Goal: Contribute content: Add original content to the website for others to see

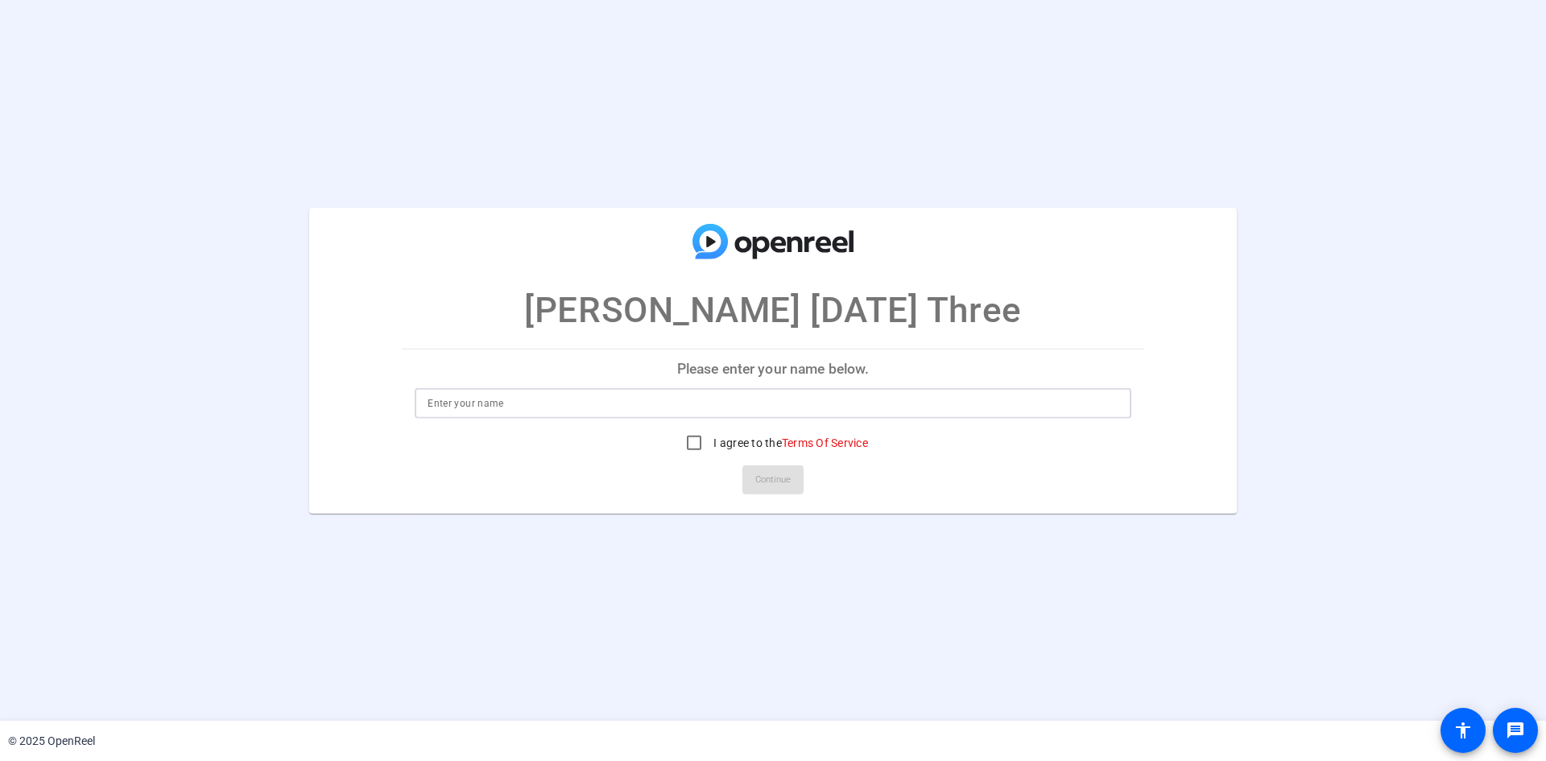
click at [613, 406] on input at bounding box center [773, 403] width 691 height 19
type input "Karen Faulkner"
click at [693, 450] on input "I agree to the Terms Of Service" at bounding box center [694, 443] width 32 height 32
checkbox input "true"
click at [763, 473] on span "Continue" at bounding box center [772, 480] width 35 height 24
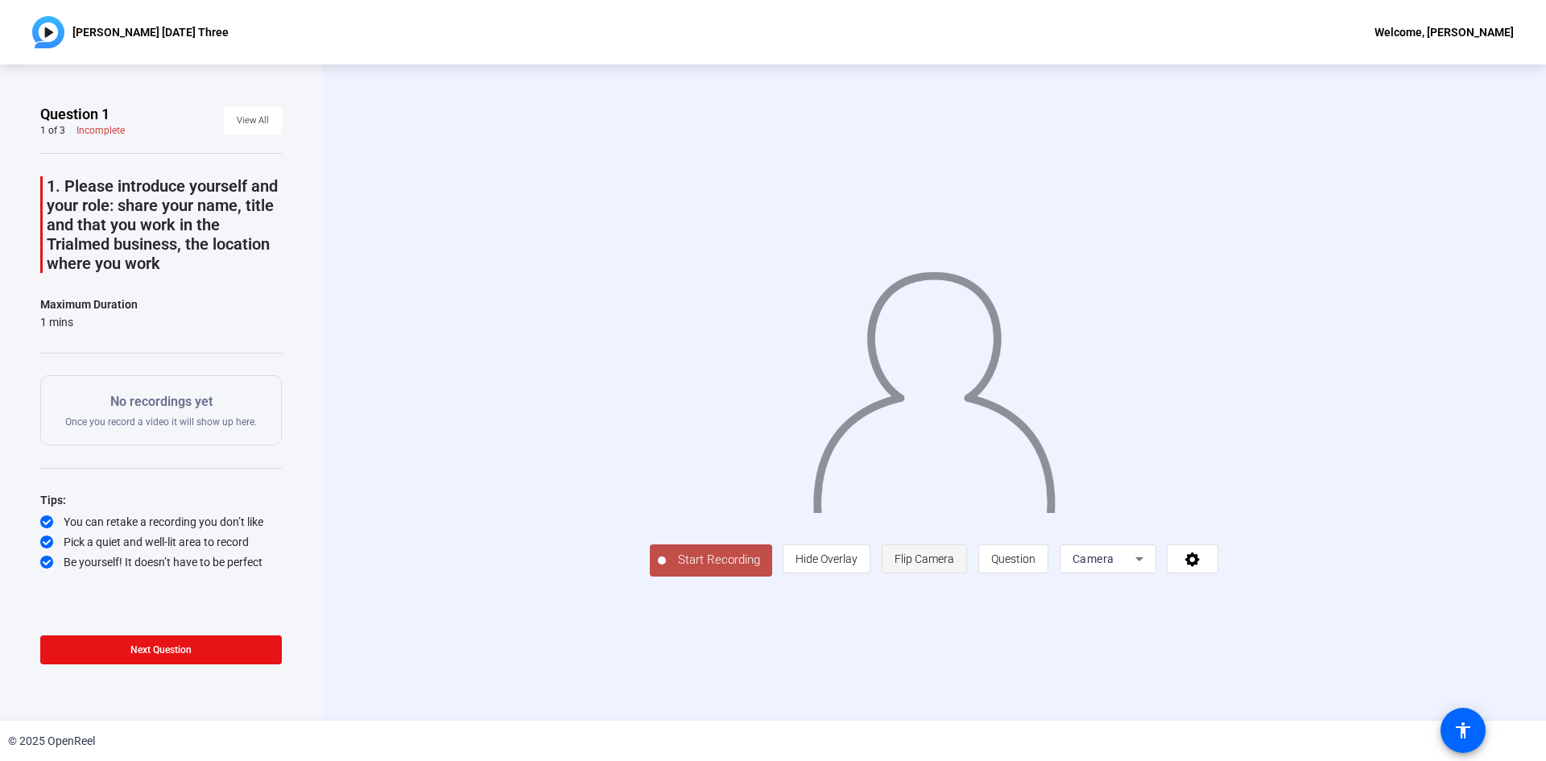
click at [766, 568] on span "Flip Camera" at bounding box center [925, 559] width 60 height 31
click at [666, 569] on span "Start Recording" at bounding box center [719, 560] width 106 height 19
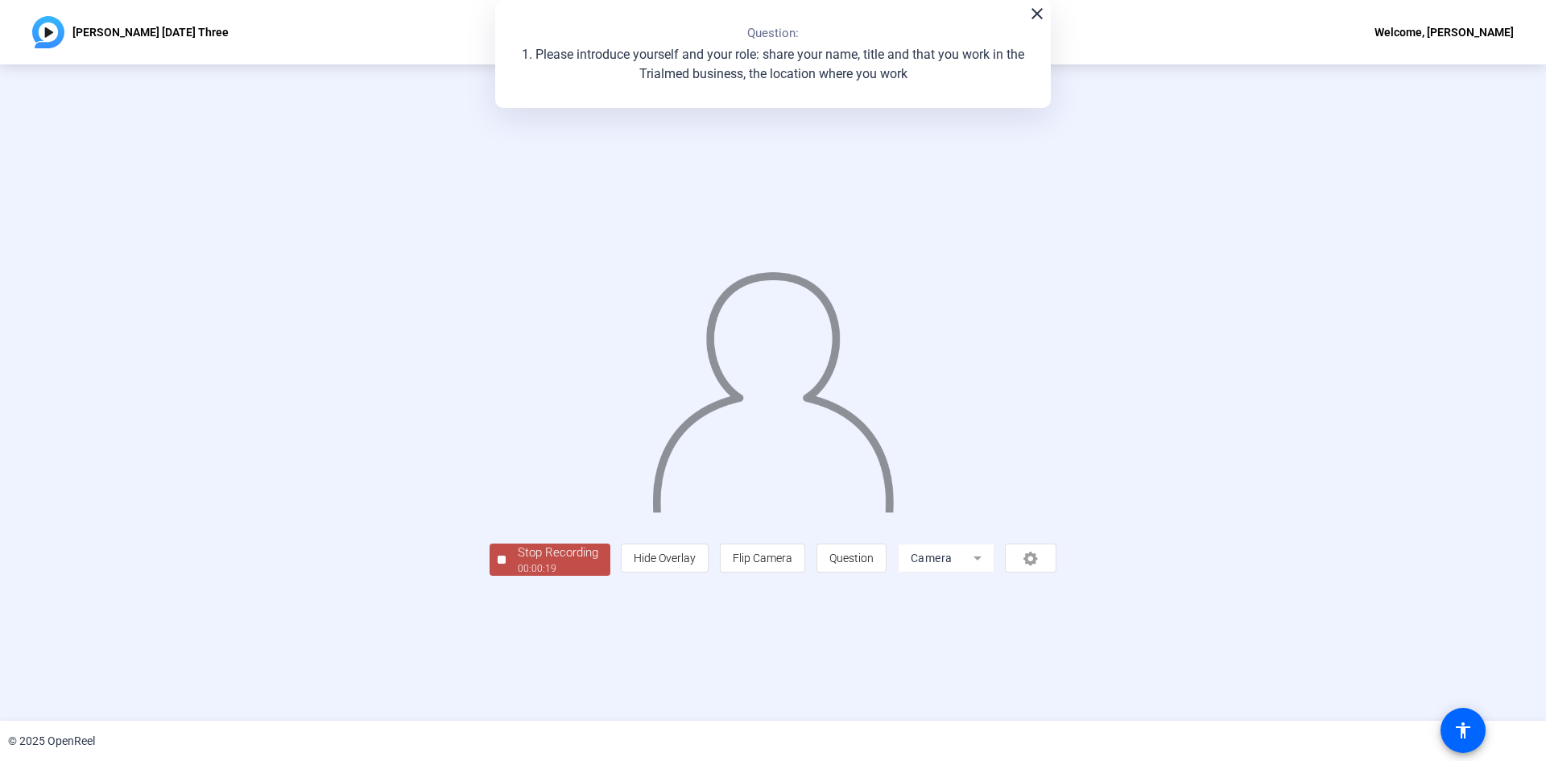
click at [518, 562] on div "Stop Recording" at bounding box center [558, 553] width 81 height 19
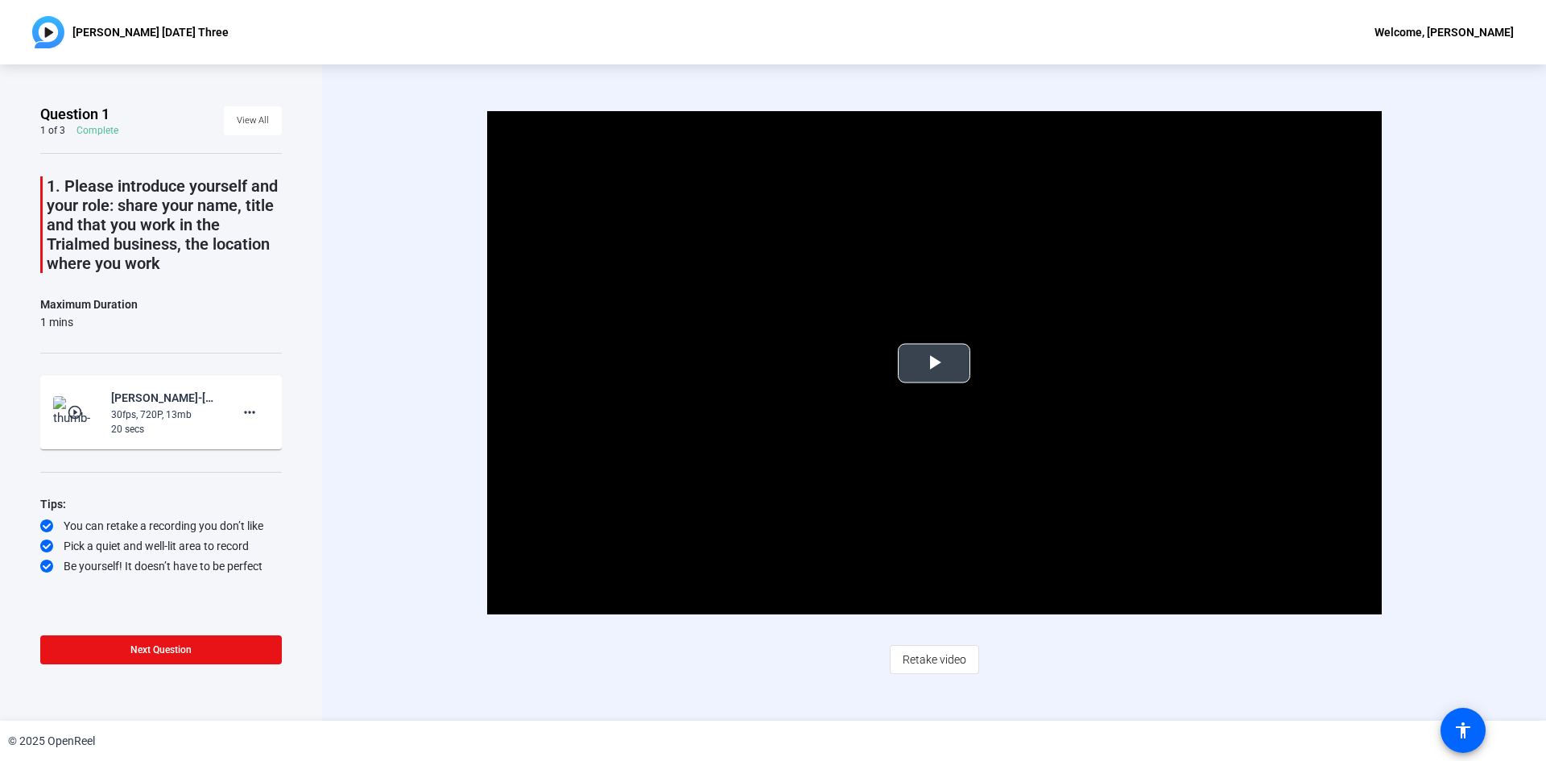
click at [934, 363] on span "Video Player" at bounding box center [934, 363] width 0 height 0
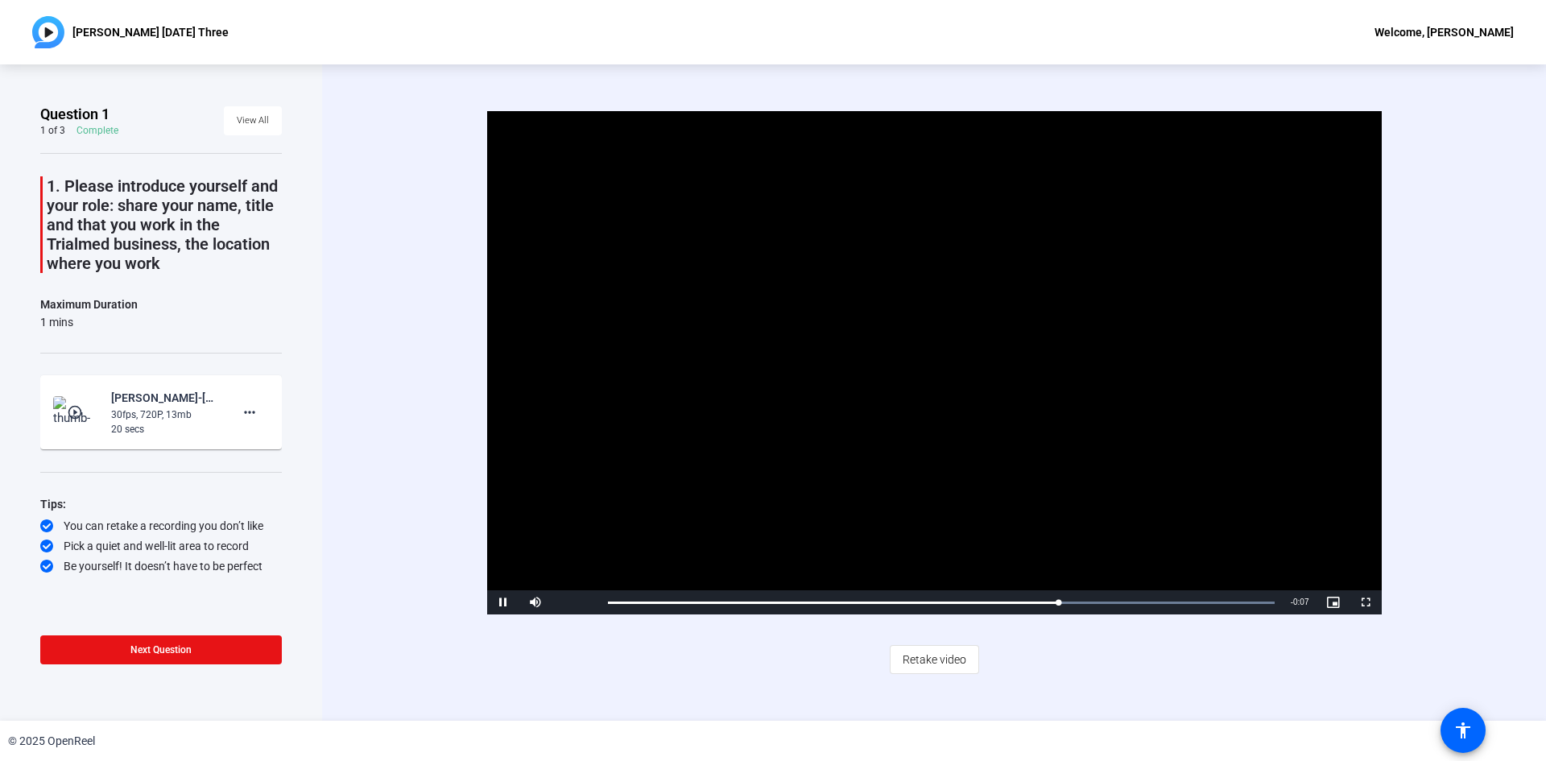
click at [1077, 648] on div "Video Player is loading. Play Video Pause Mute Current Time 0:13 / Duration 0:2…" at bounding box center [934, 392] width 1040 height 562
click at [956, 660] on span "Retake video" at bounding box center [935, 659] width 64 height 31
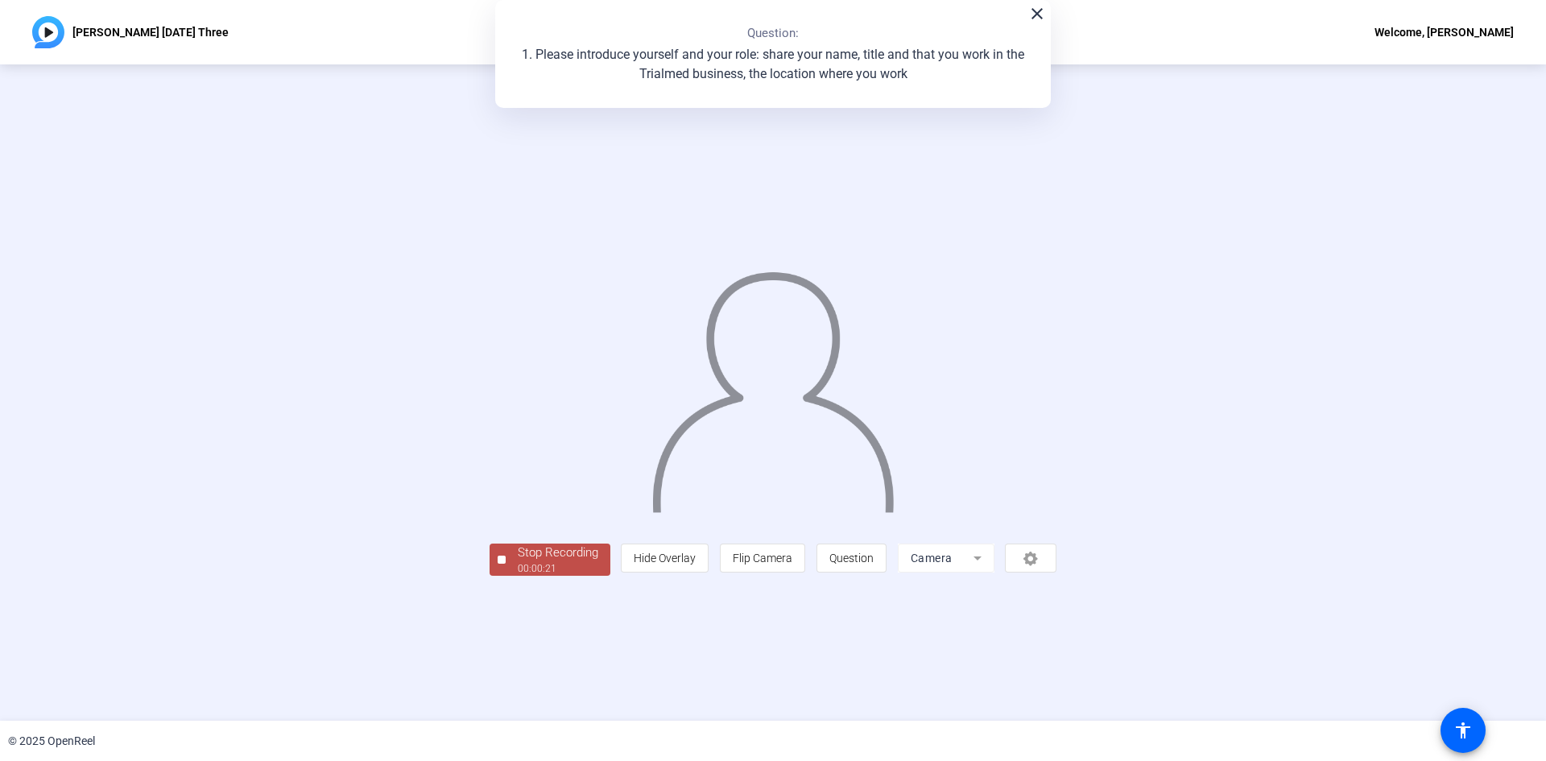
click at [518, 562] on div "Stop Recording" at bounding box center [558, 553] width 81 height 19
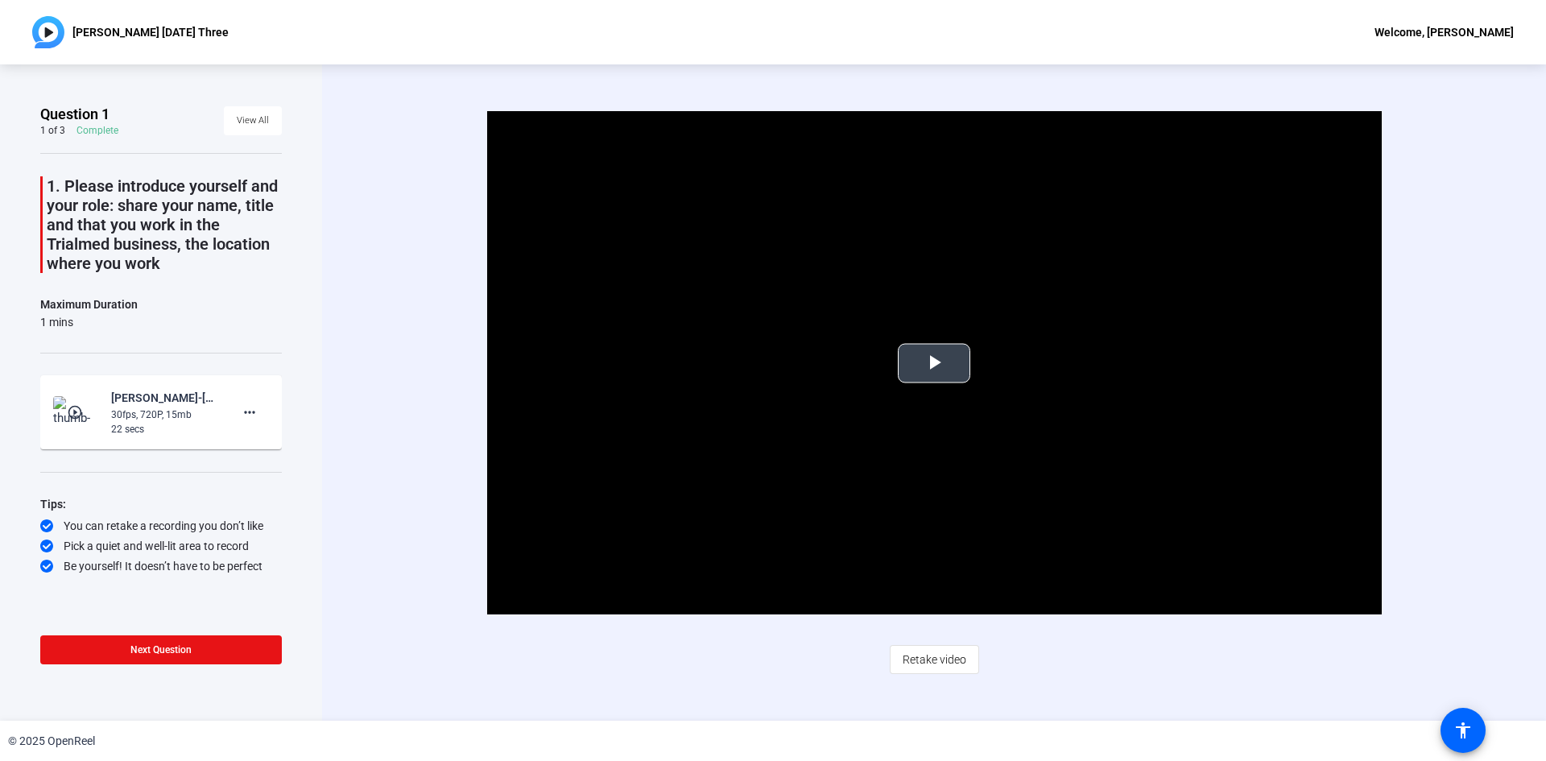
click at [934, 363] on span "Video Player" at bounding box center [934, 363] width 0 height 0
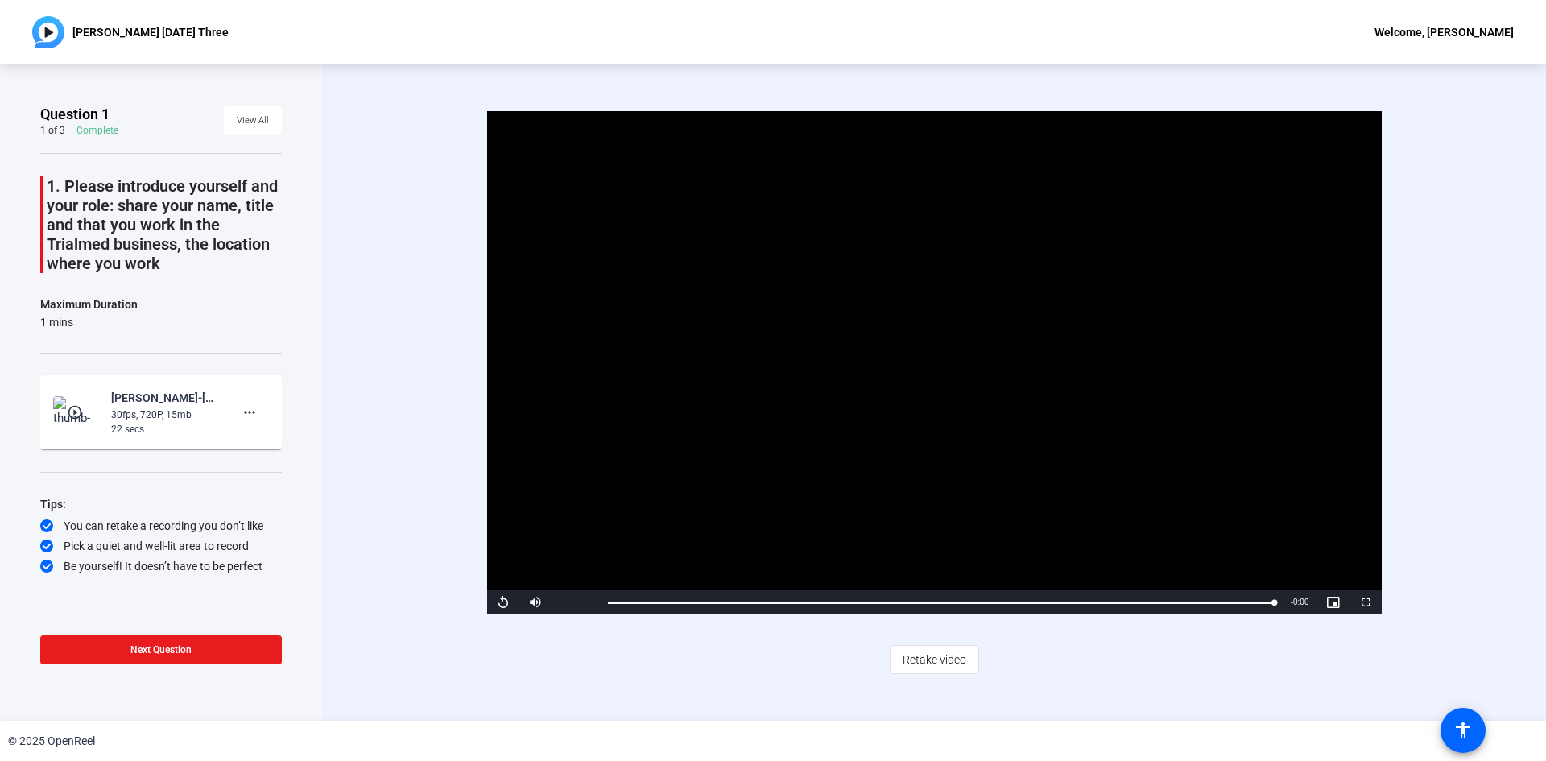
click at [163, 641] on span at bounding box center [161, 650] width 242 height 39
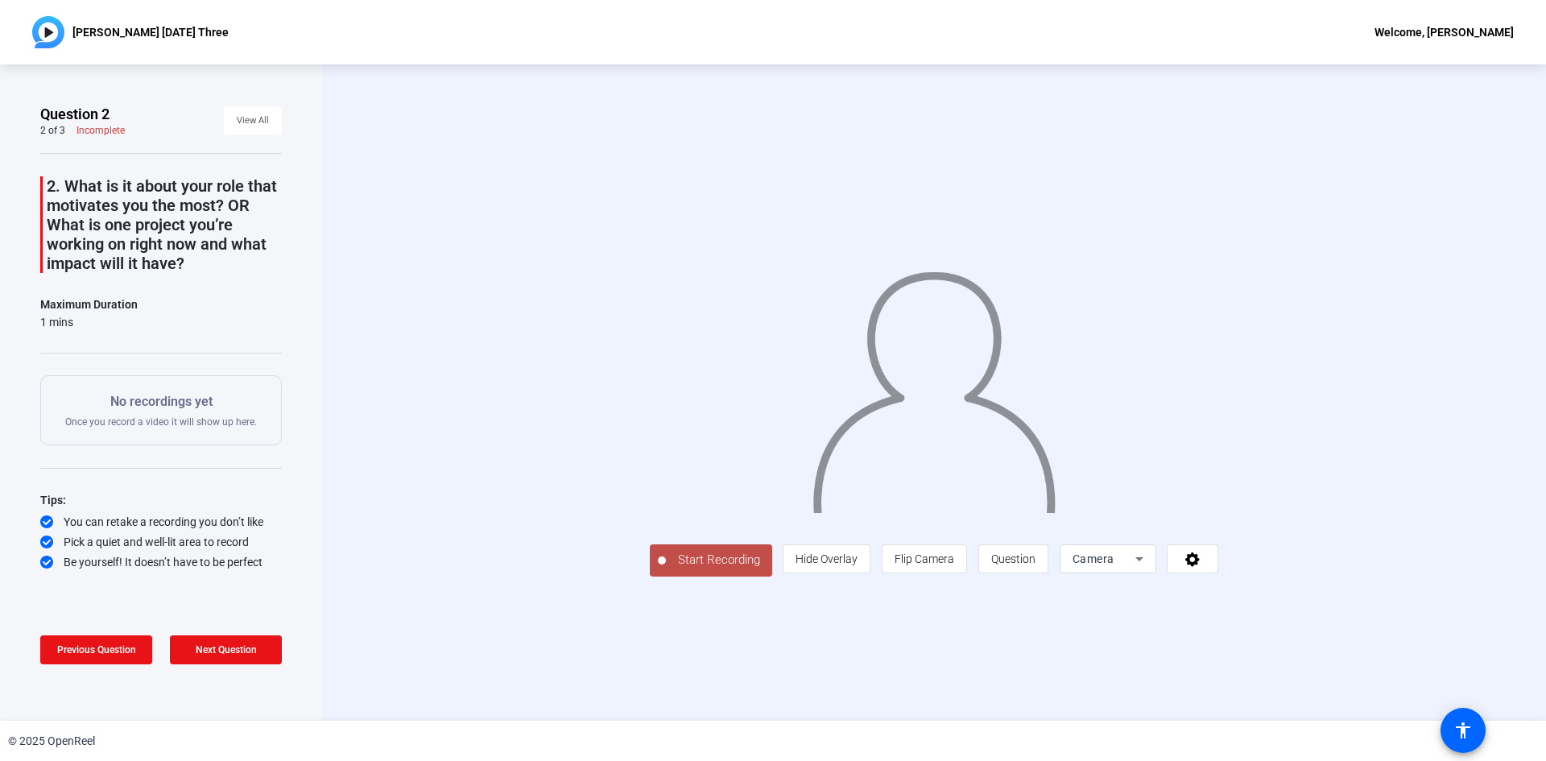
click at [666, 569] on span "Start Recording" at bounding box center [719, 560] width 106 height 19
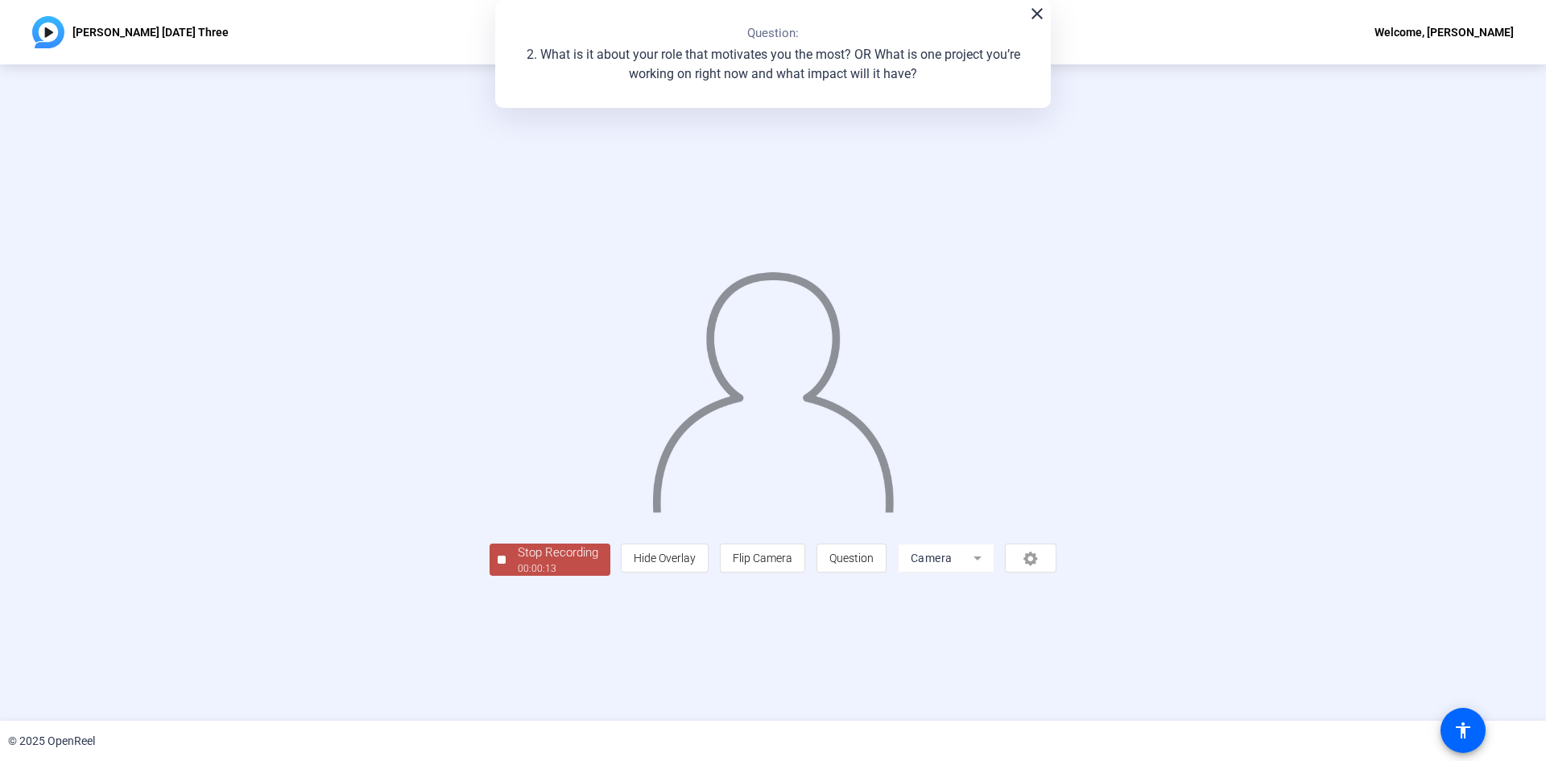
click at [518, 562] on div "Stop Recording" at bounding box center [558, 553] width 81 height 19
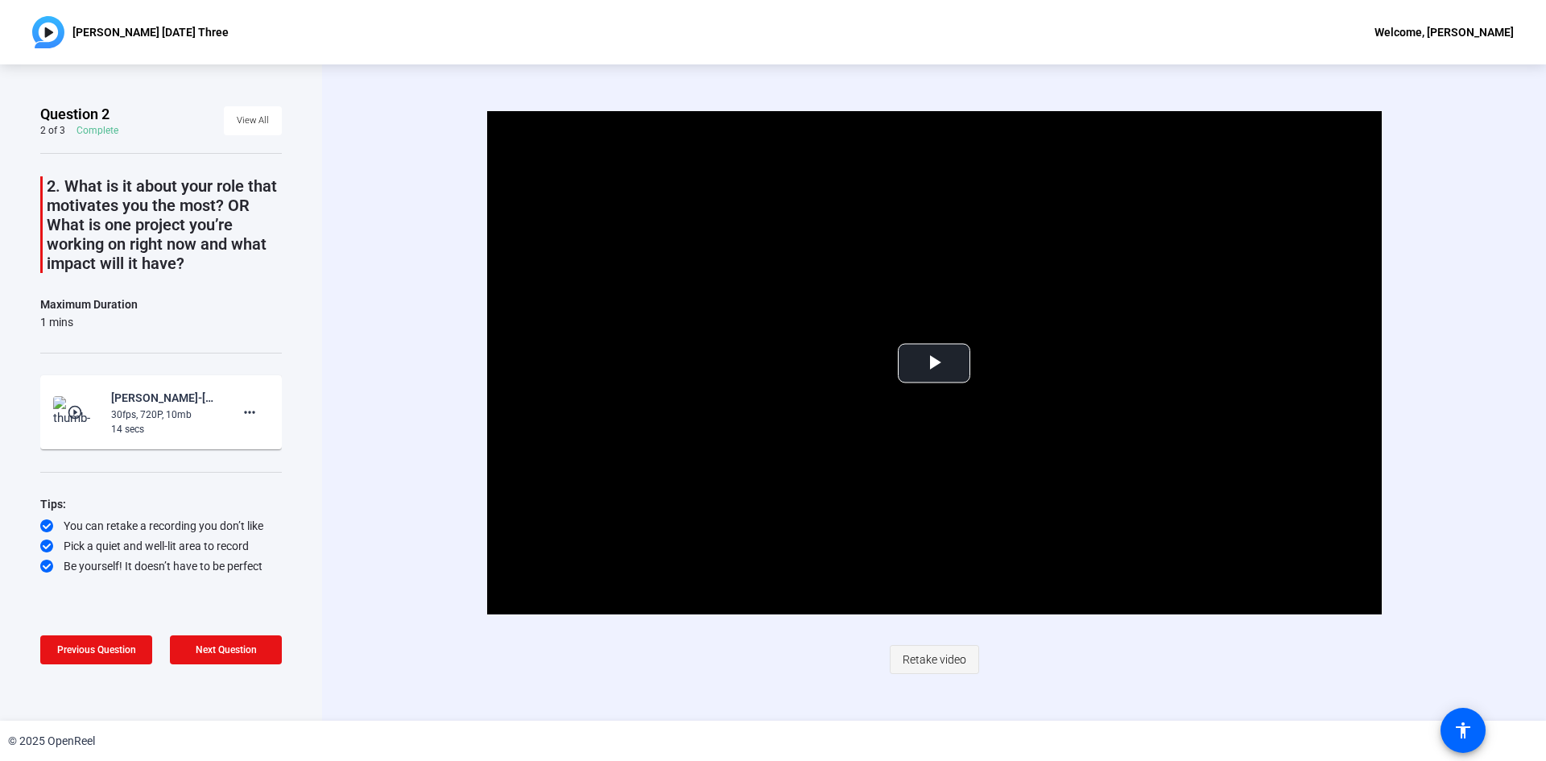
click at [919, 653] on span "Retake video" at bounding box center [935, 659] width 64 height 31
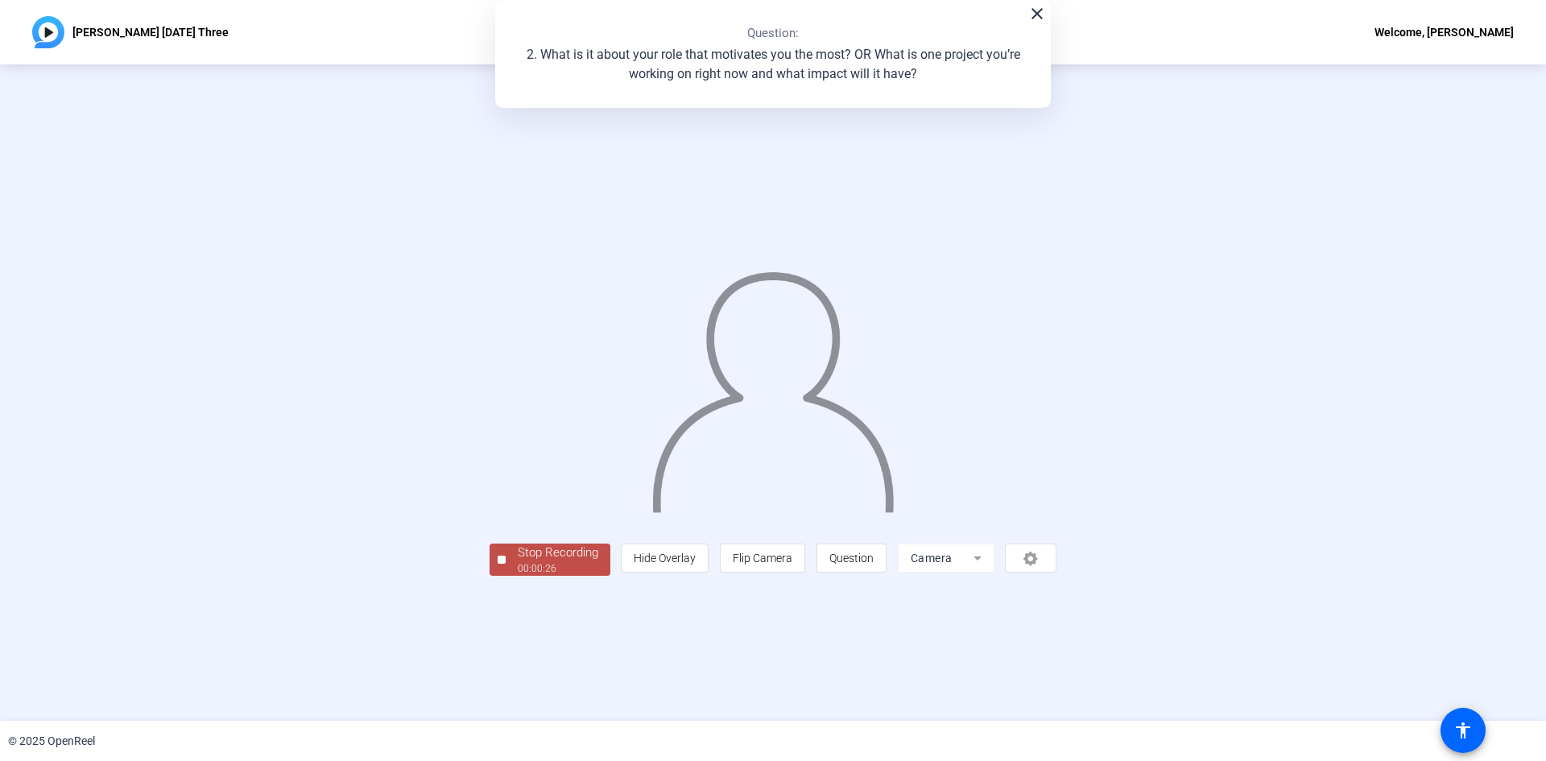
click at [506, 577] on span "Stop Recording 00:00:26" at bounding box center [558, 560] width 105 height 33
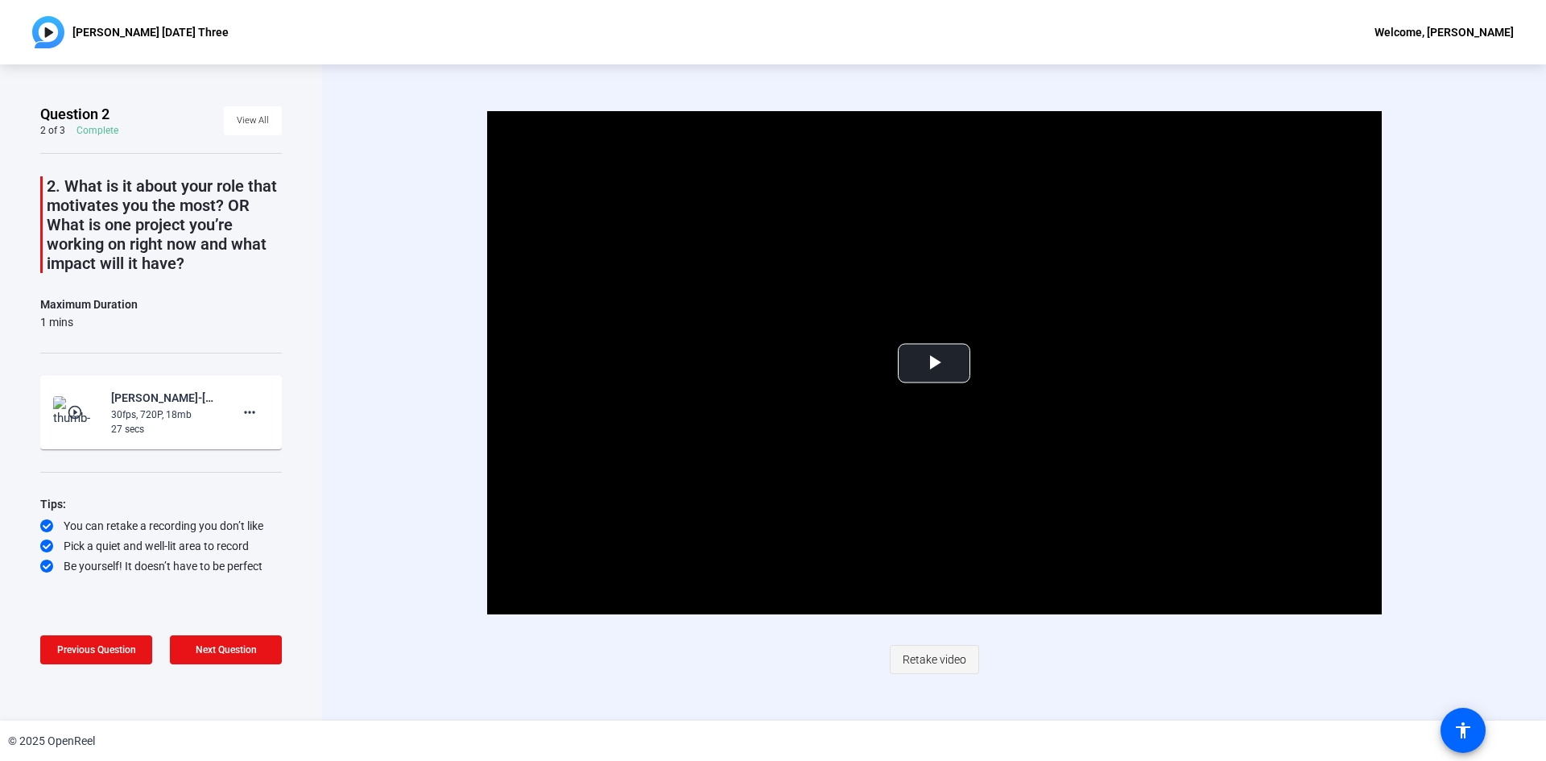
click at [945, 663] on span "Retake video" at bounding box center [935, 659] width 64 height 31
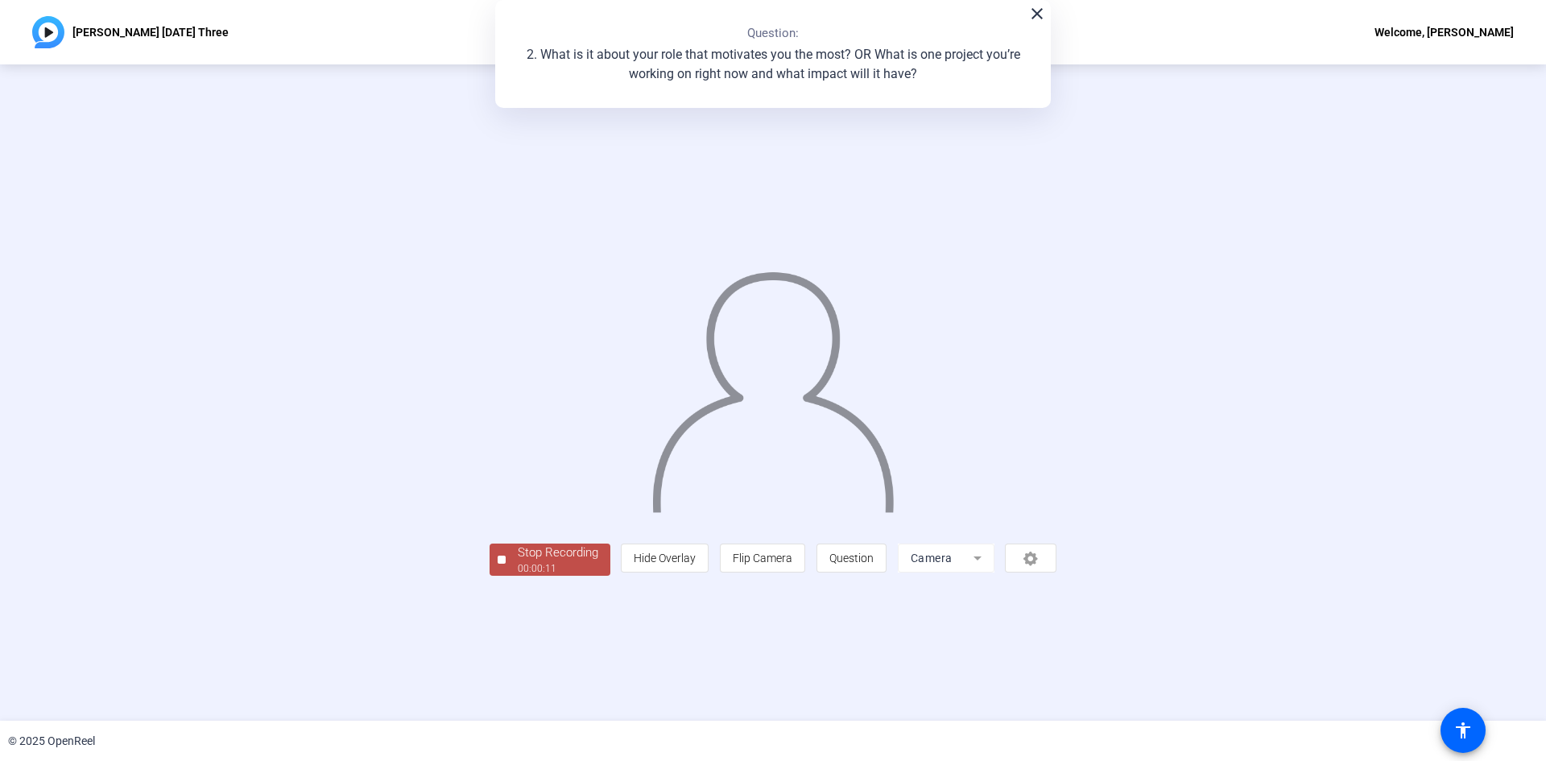
click at [518, 562] on div "Stop Recording" at bounding box center [558, 553] width 81 height 19
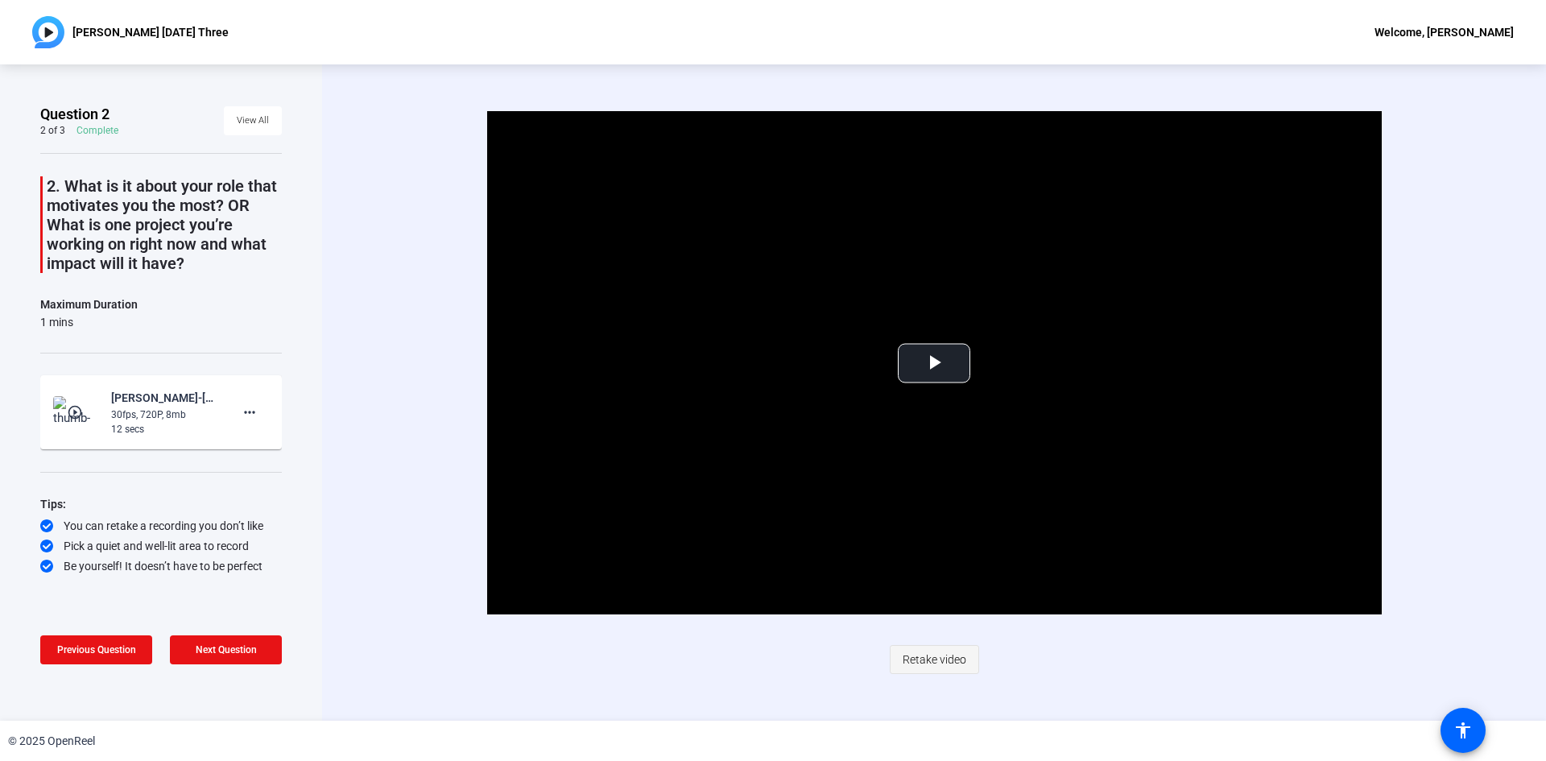
click at [925, 645] on span "Retake video" at bounding box center [935, 659] width 64 height 31
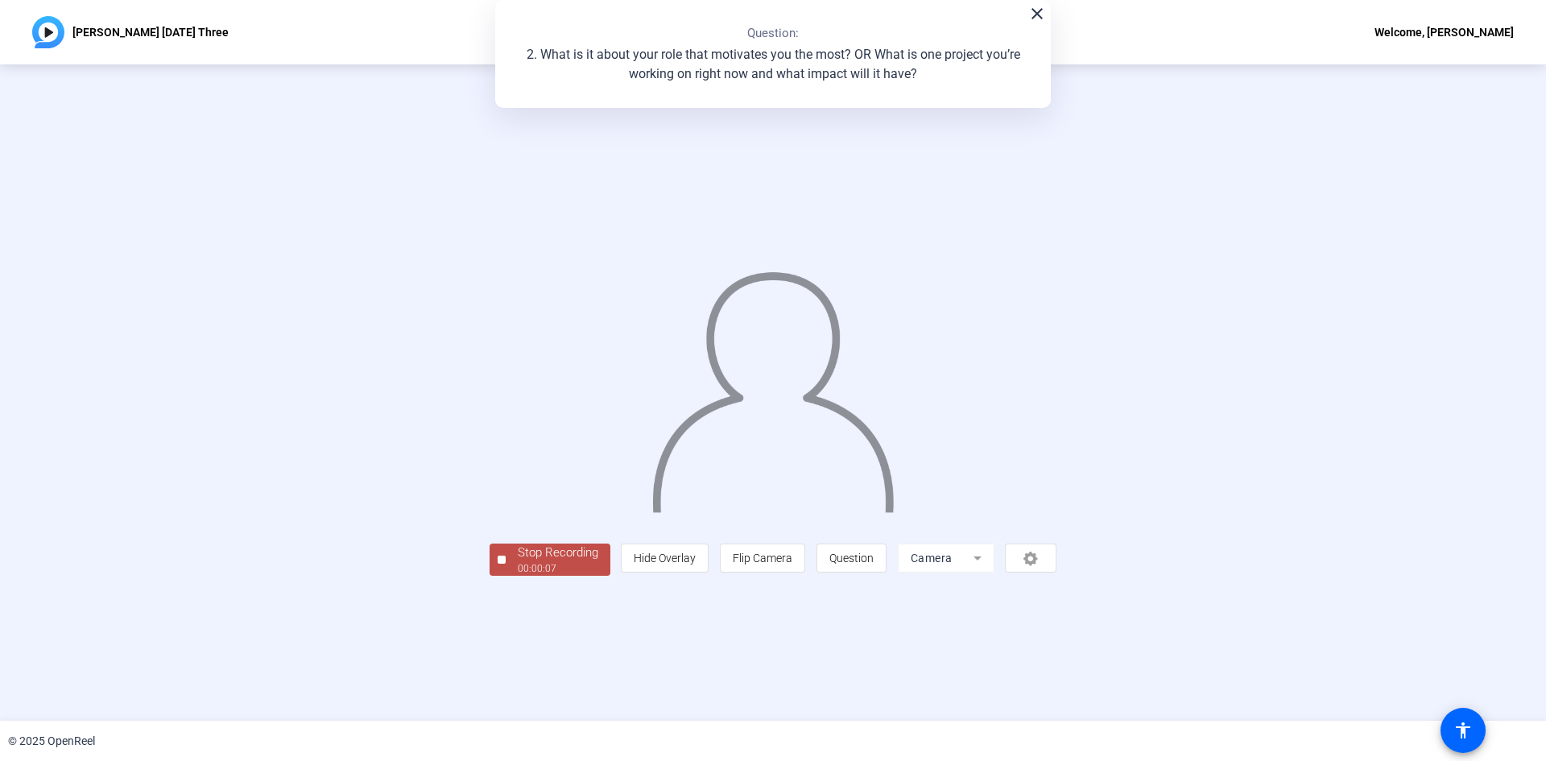
click at [518, 576] on div "00:00:07" at bounding box center [558, 568] width 81 height 14
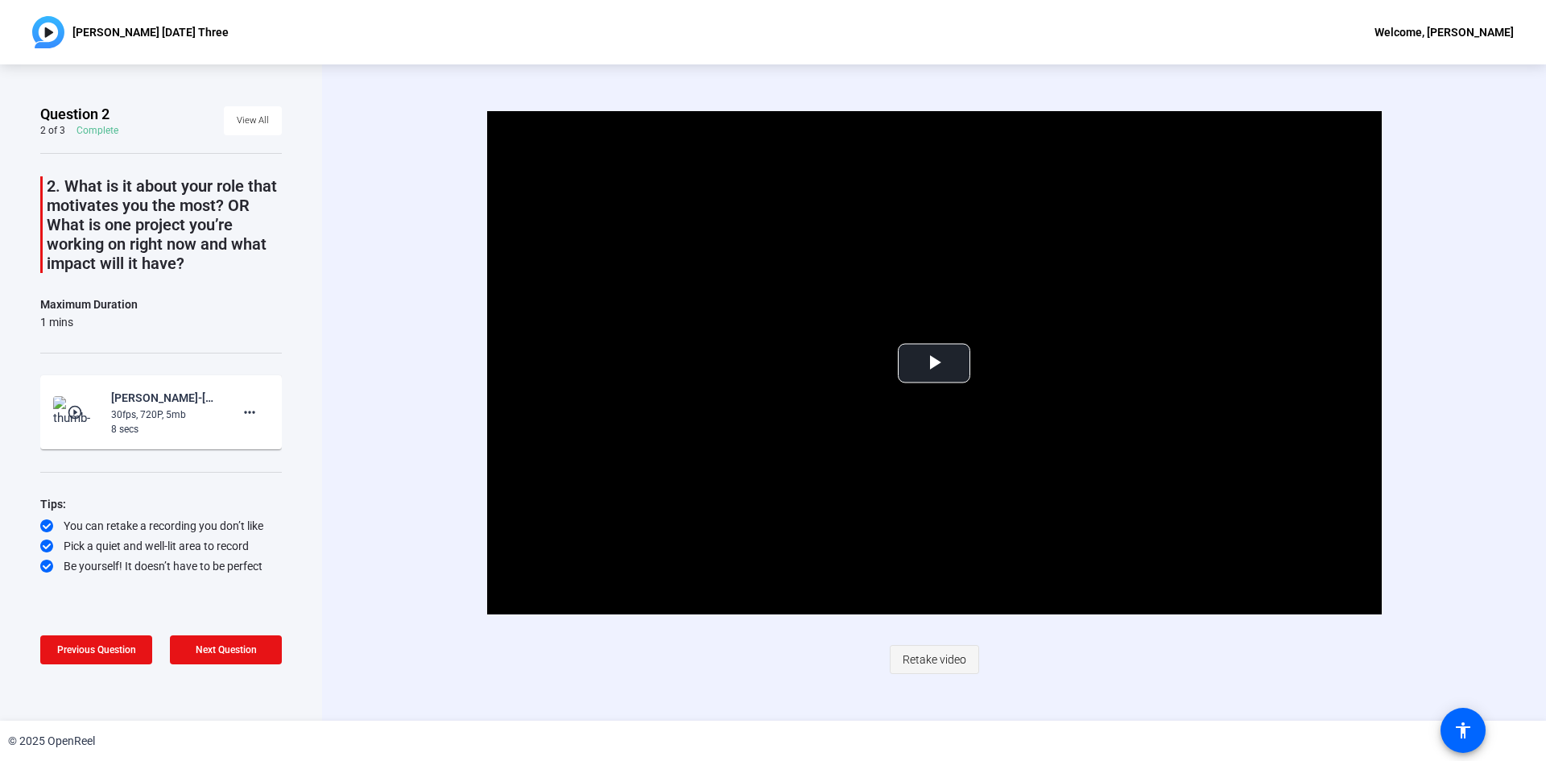
click at [943, 660] on span "Retake video" at bounding box center [935, 659] width 64 height 31
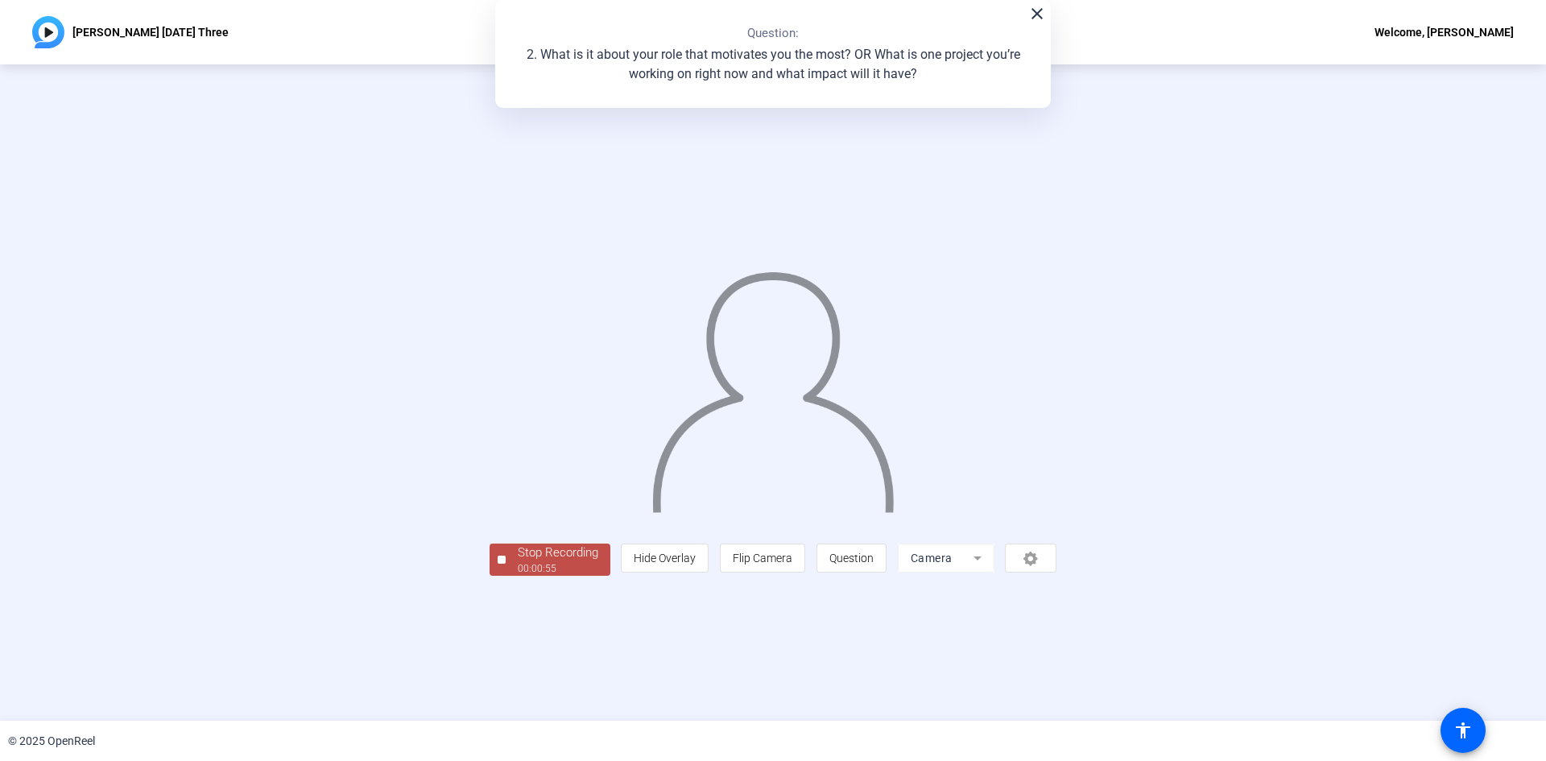
click at [518, 576] on div "00:00:55" at bounding box center [558, 568] width 81 height 14
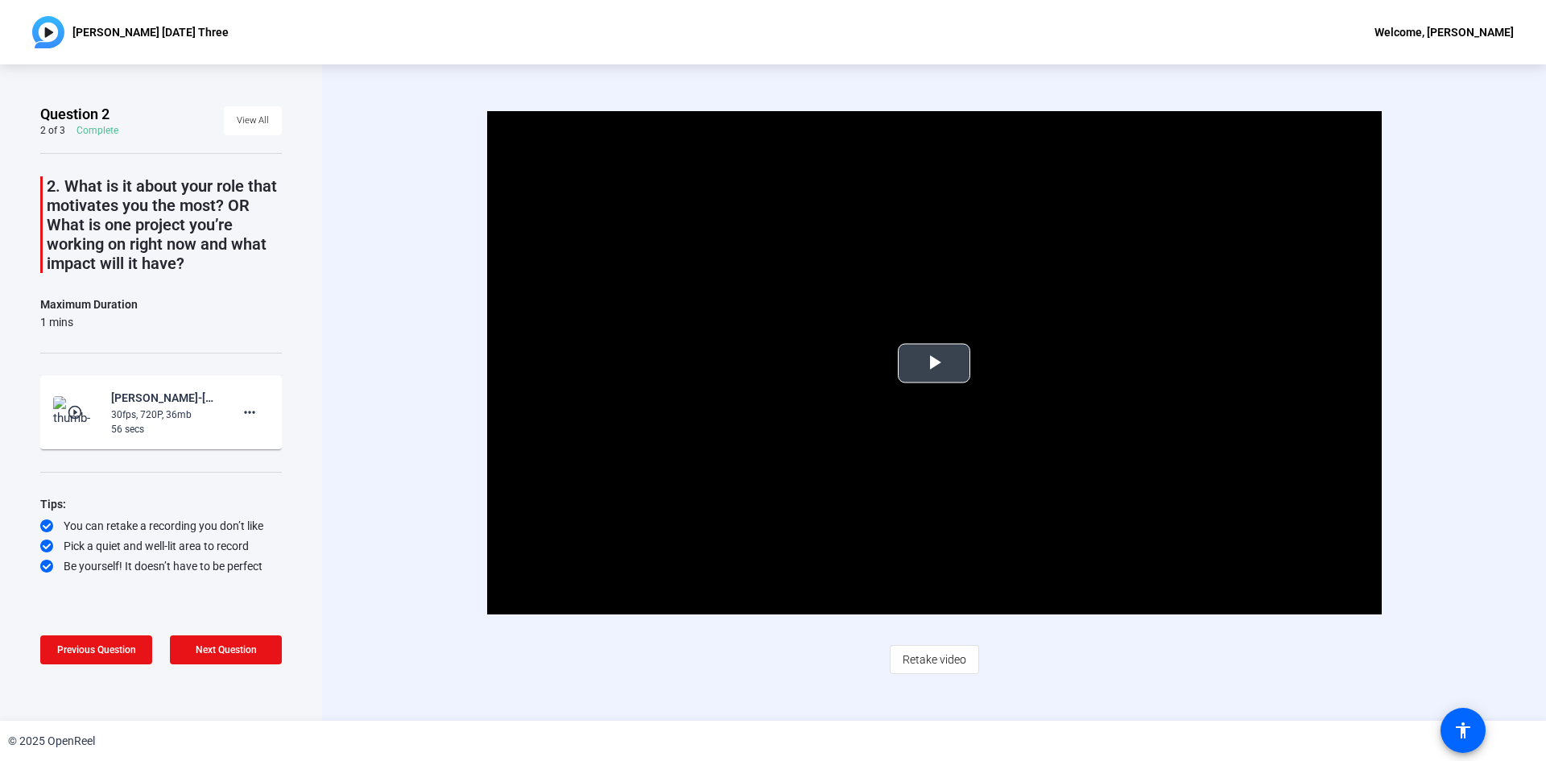
click at [934, 363] on span "Video Player" at bounding box center [934, 363] width 0 height 0
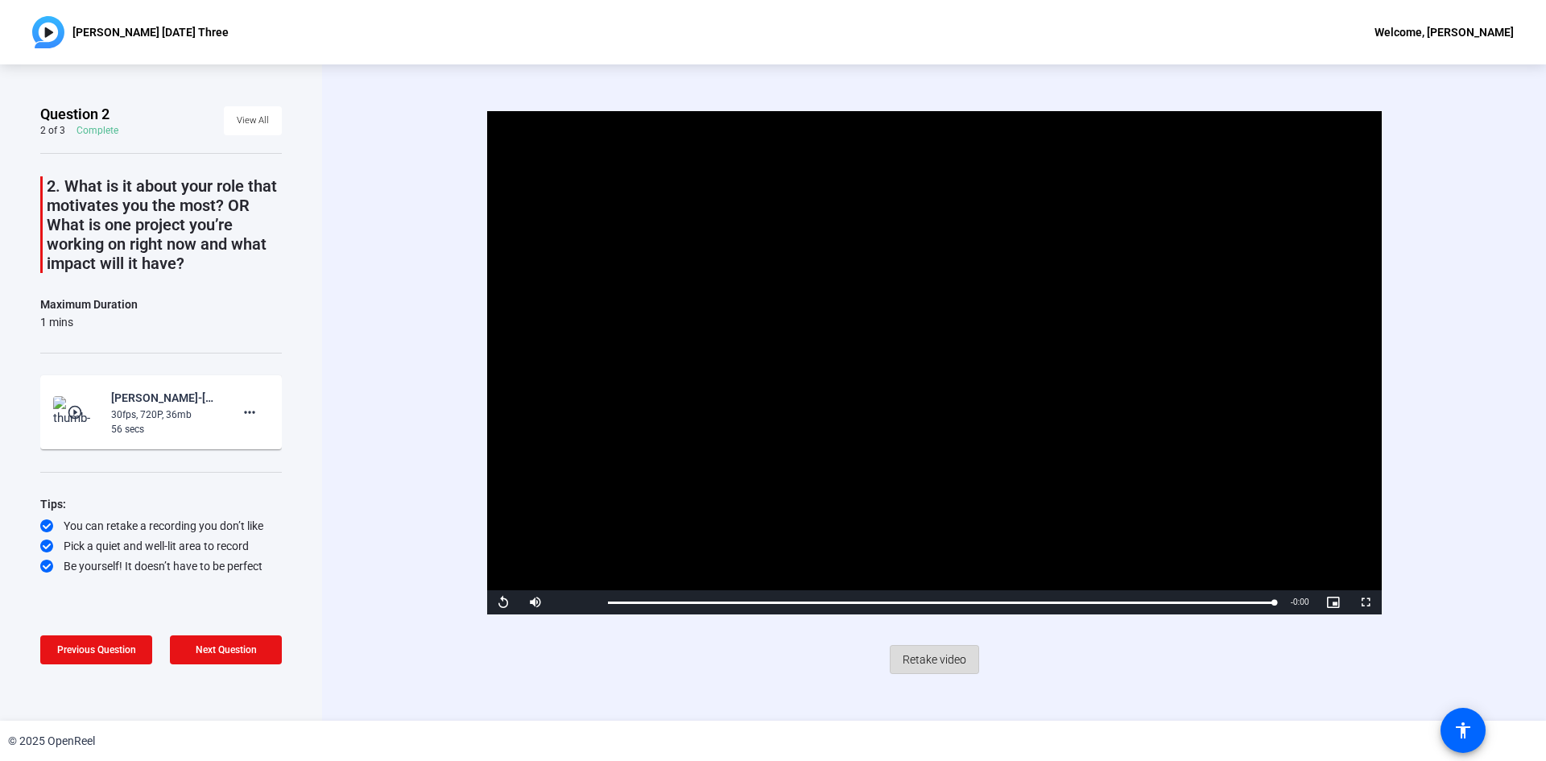
click at [953, 664] on span "Retake video" at bounding box center [935, 659] width 64 height 31
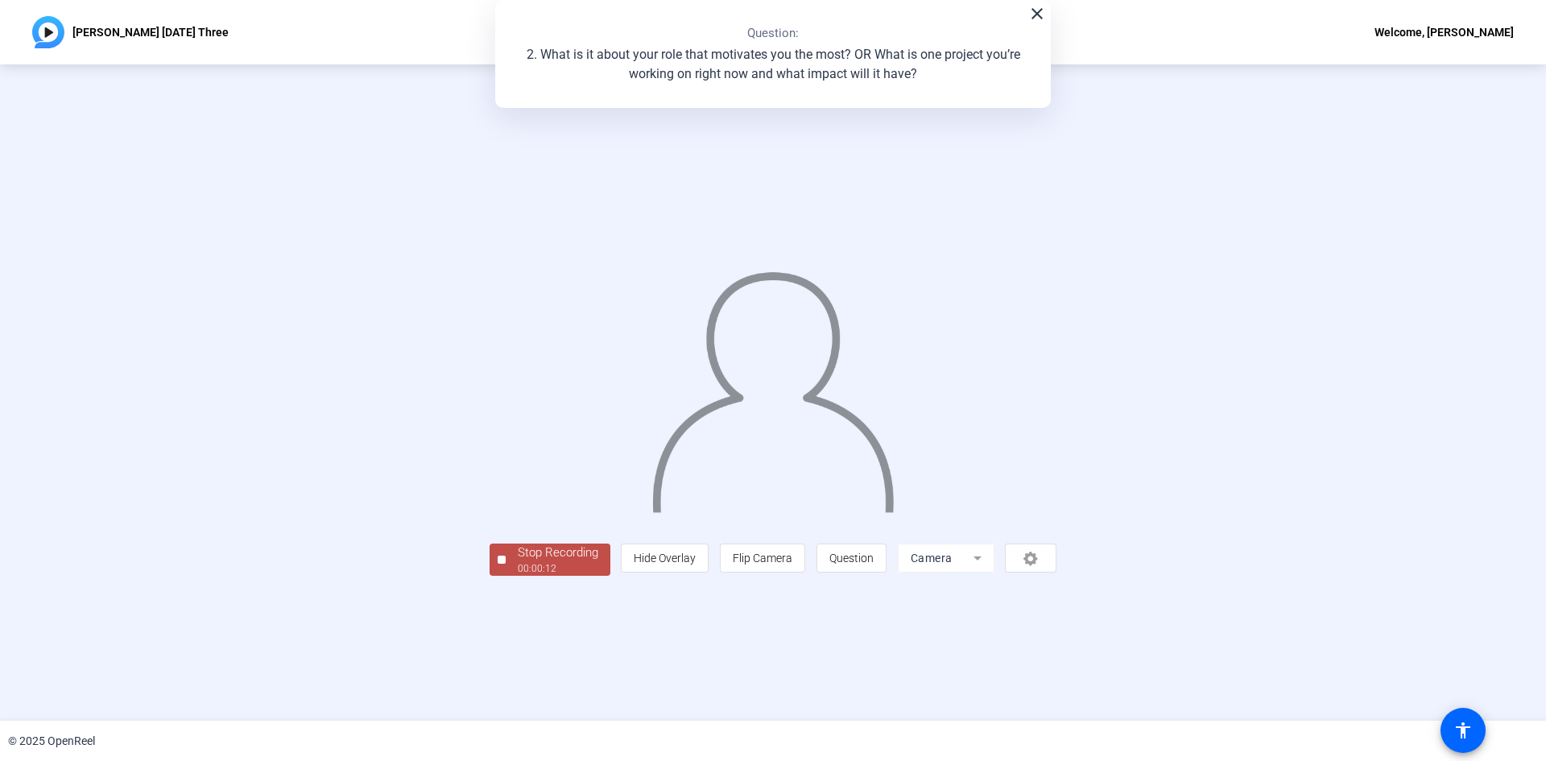
click at [518, 562] on div "Stop Recording" at bounding box center [558, 553] width 81 height 19
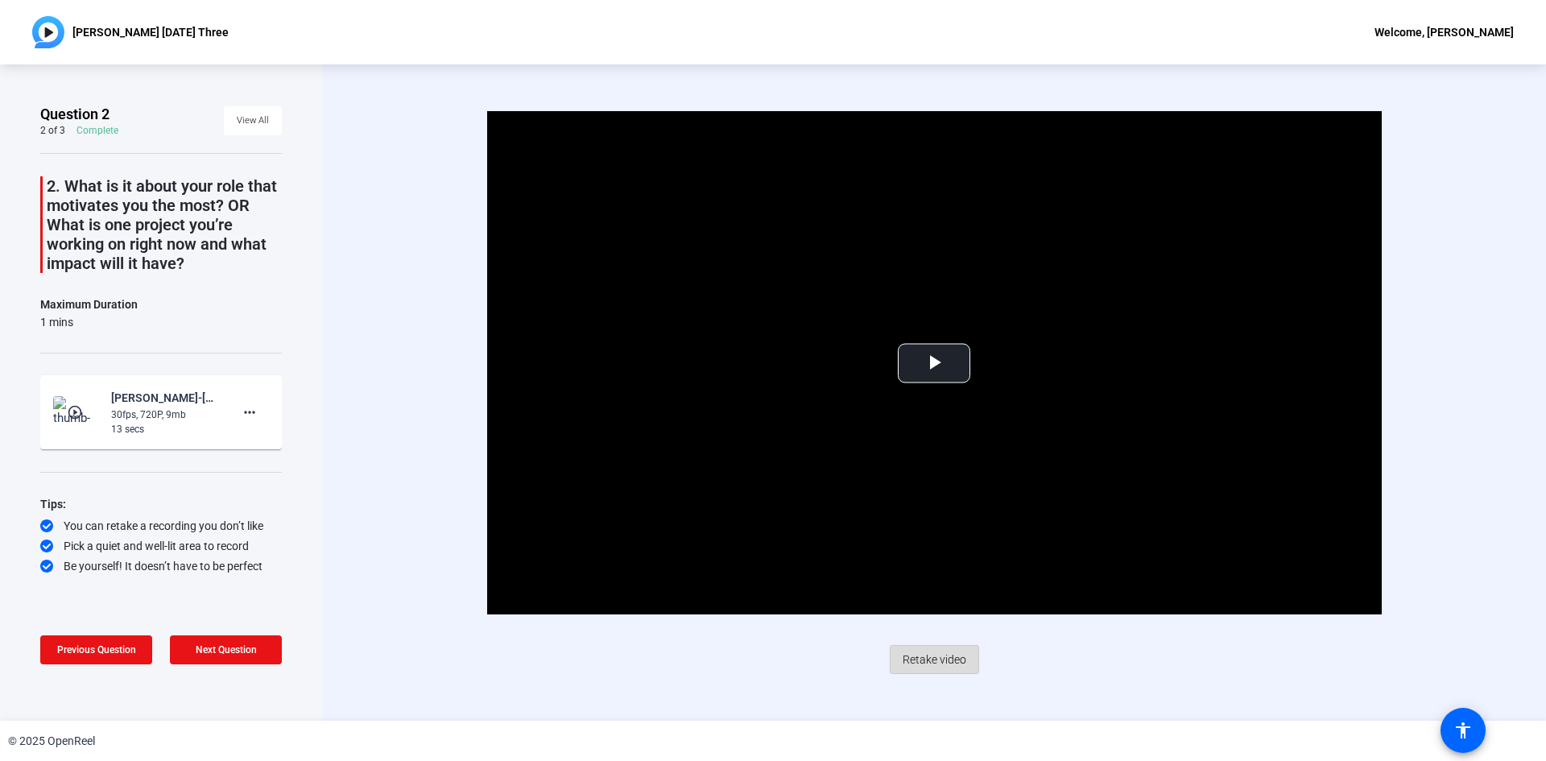
click at [955, 661] on span "Retake video" at bounding box center [935, 659] width 64 height 31
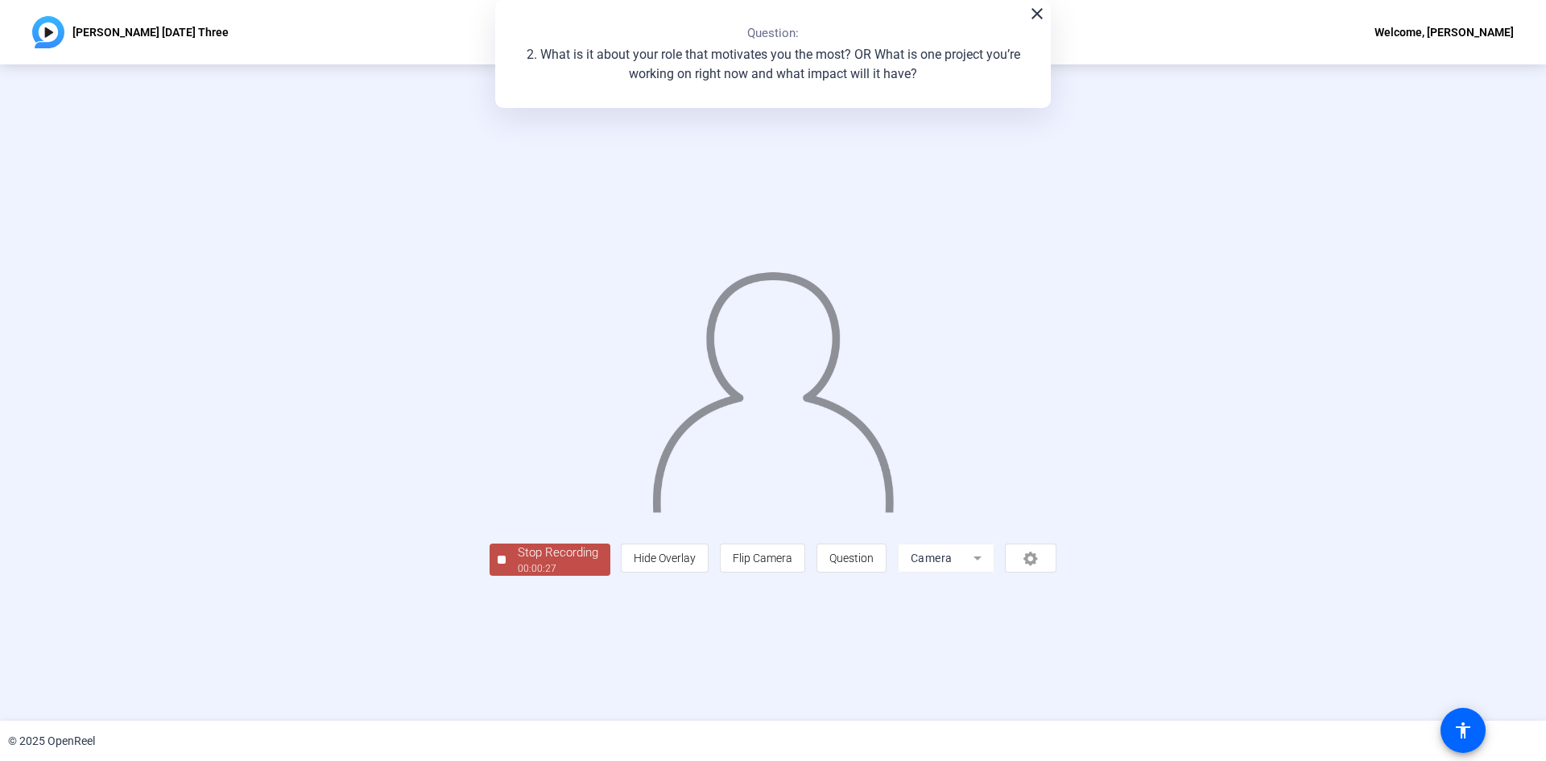
click at [518, 562] on div "Stop Recording" at bounding box center [558, 553] width 81 height 19
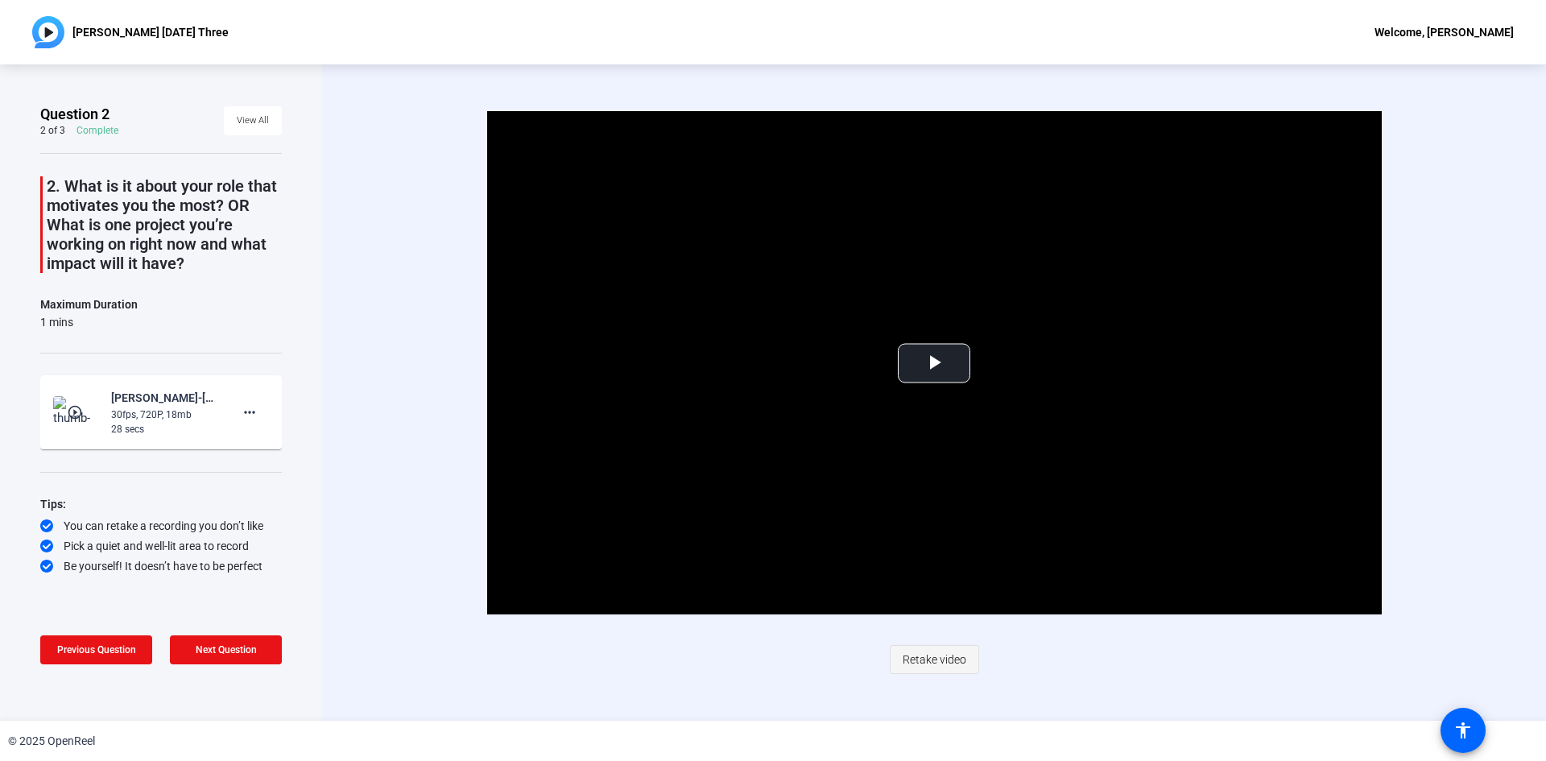
click at [930, 659] on span "Retake video" at bounding box center [935, 659] width 64 height 31
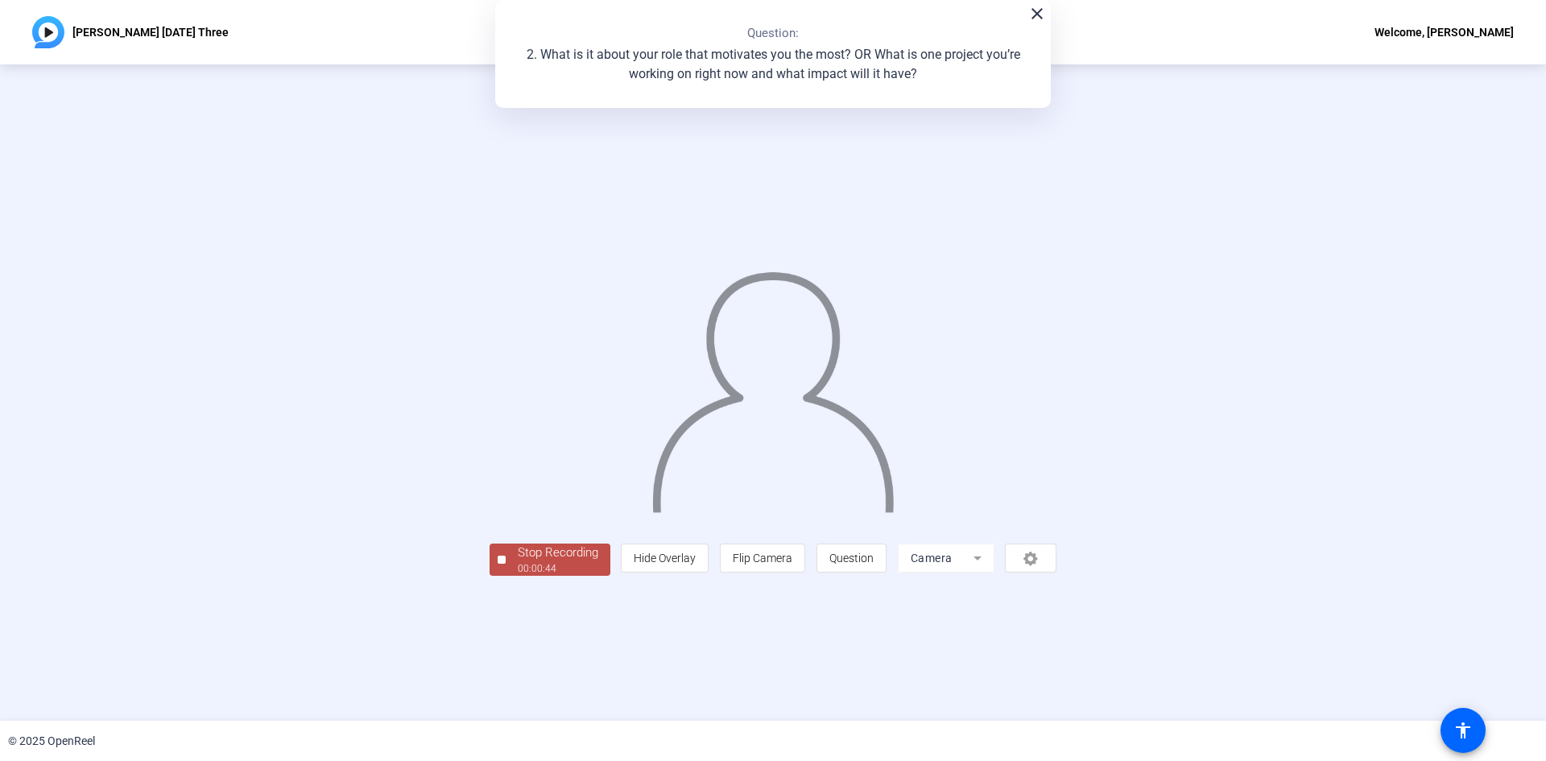
click at [518, 576] on div "00:00:44" at bounding box center [558, 568] width 81 height 14
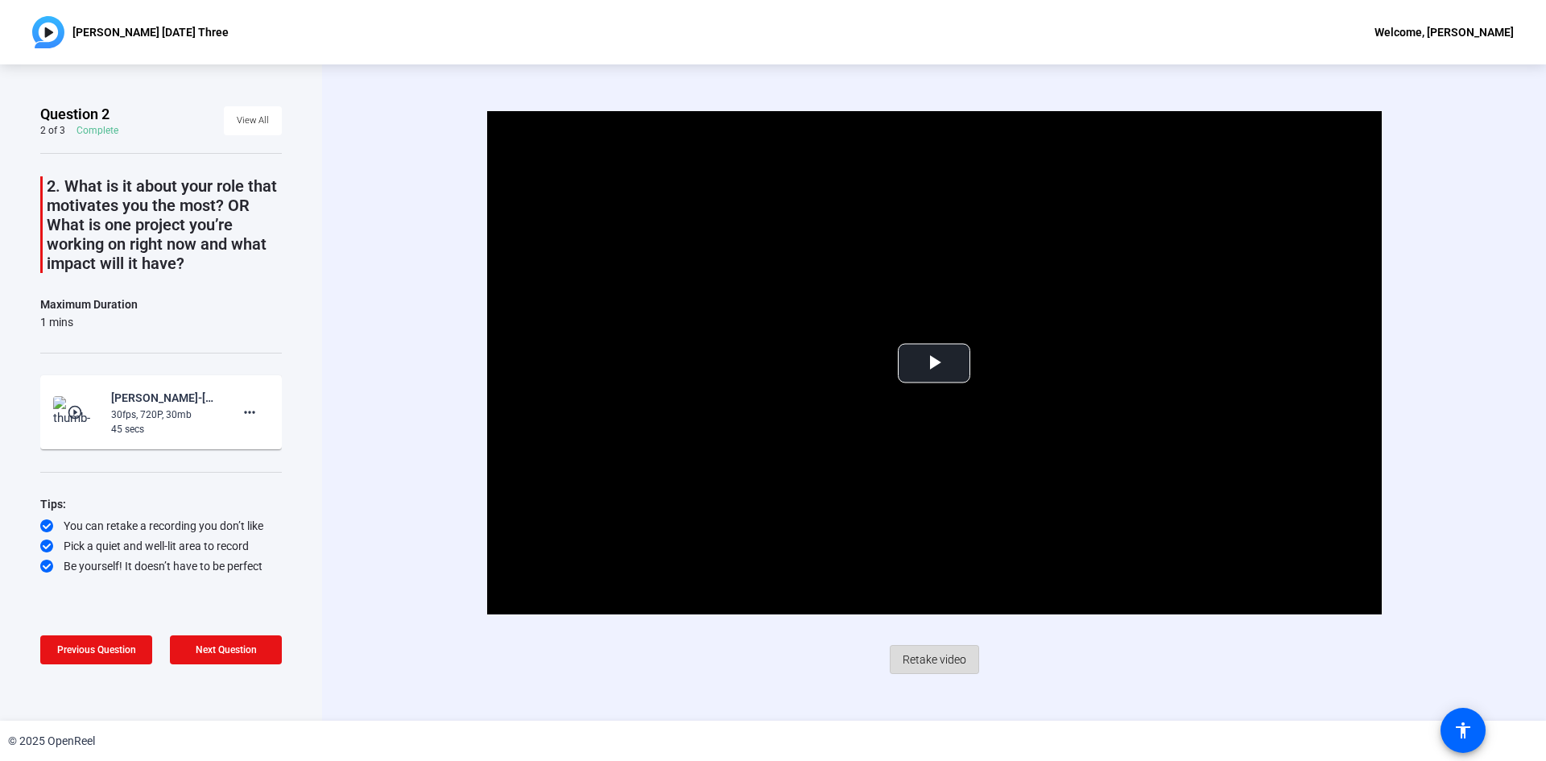
click at [967, 667] on span at bounding box center [935, 659] width 88 height 39
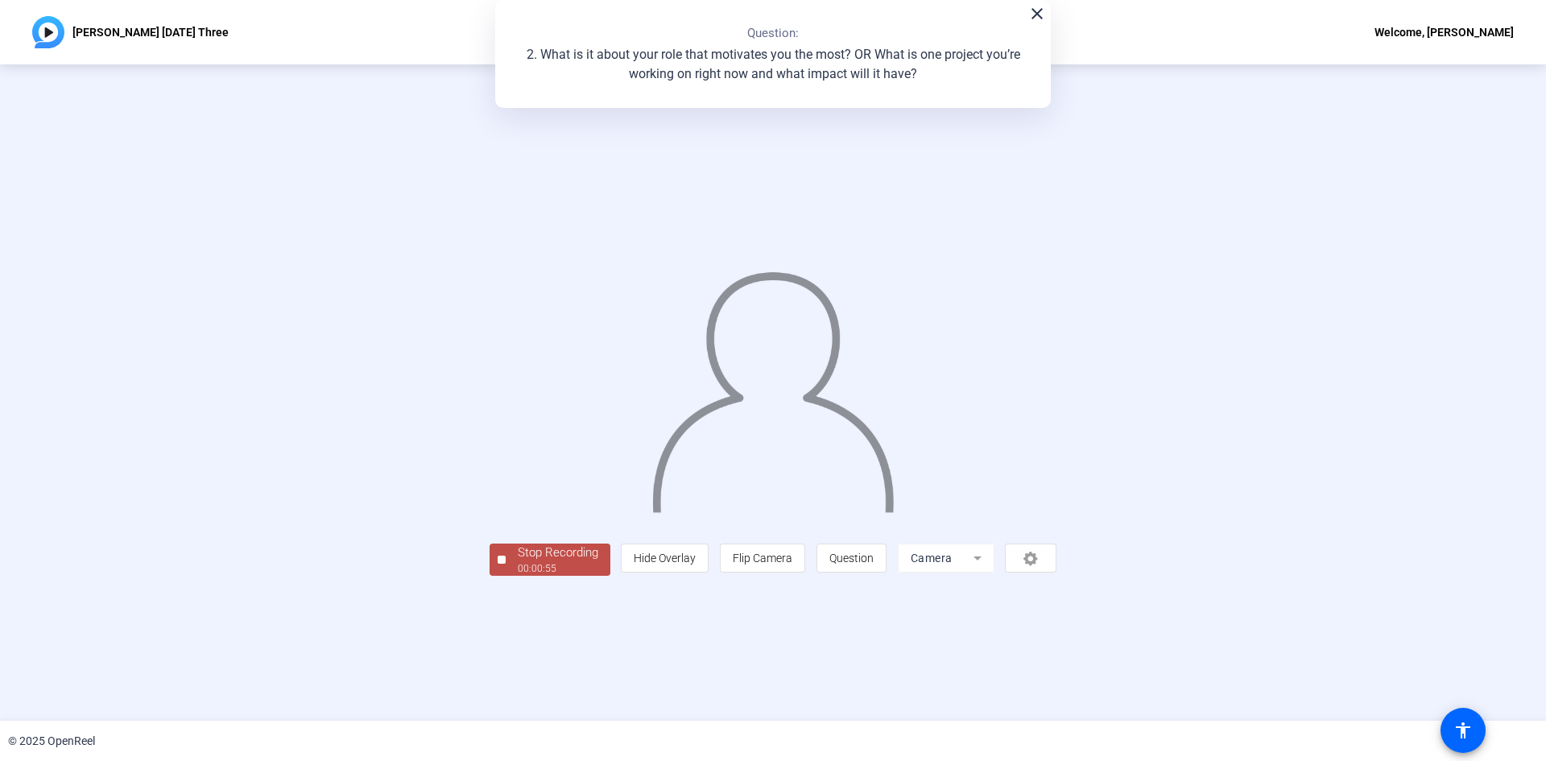
click at [518, 562] on div "Stop Recording" at bounding box center [558, 553] width 81 height 19
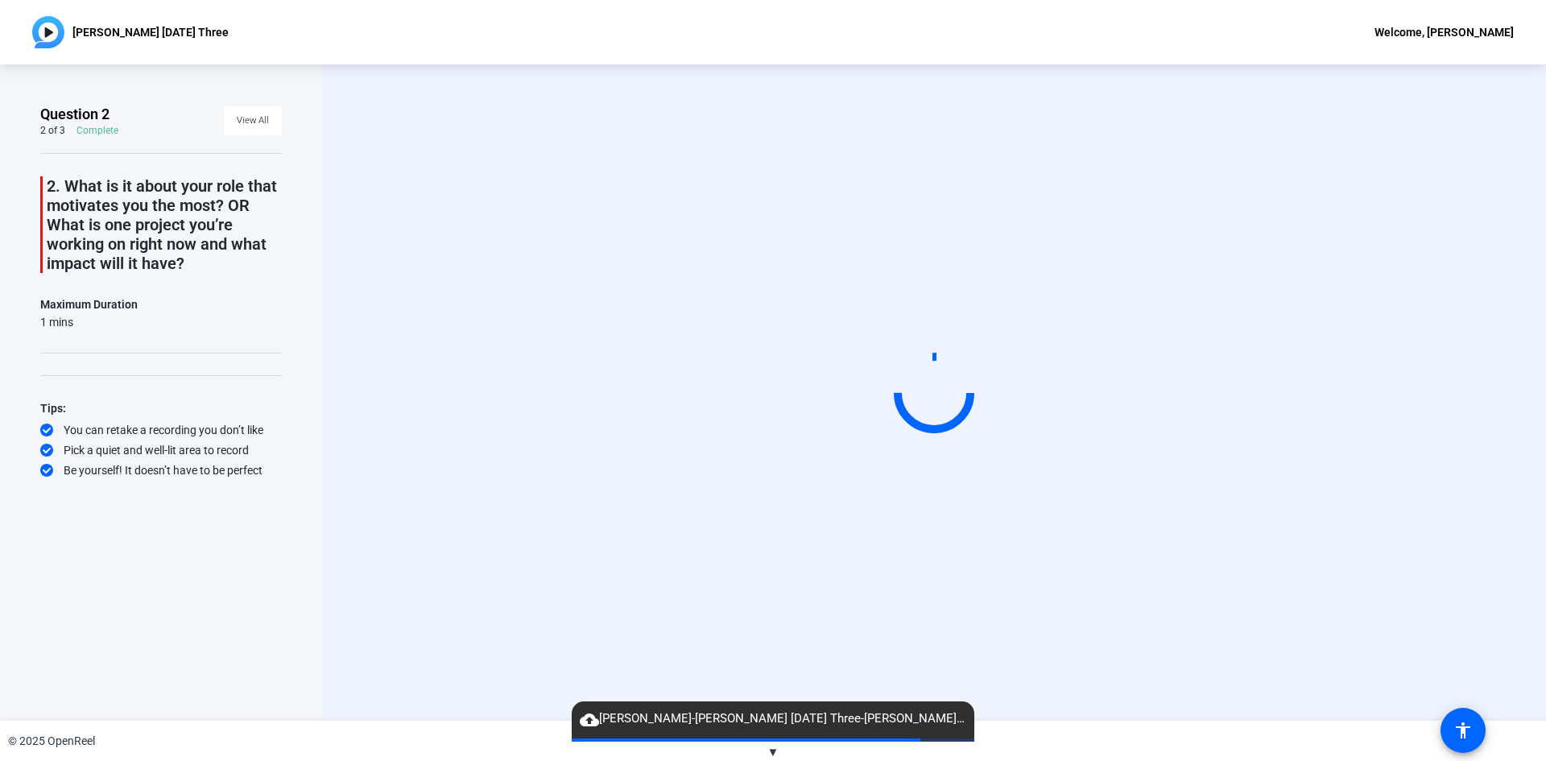
click at [389, 480] on div "Start Recording" at bounding box center [934, 392] width 1224 height 656
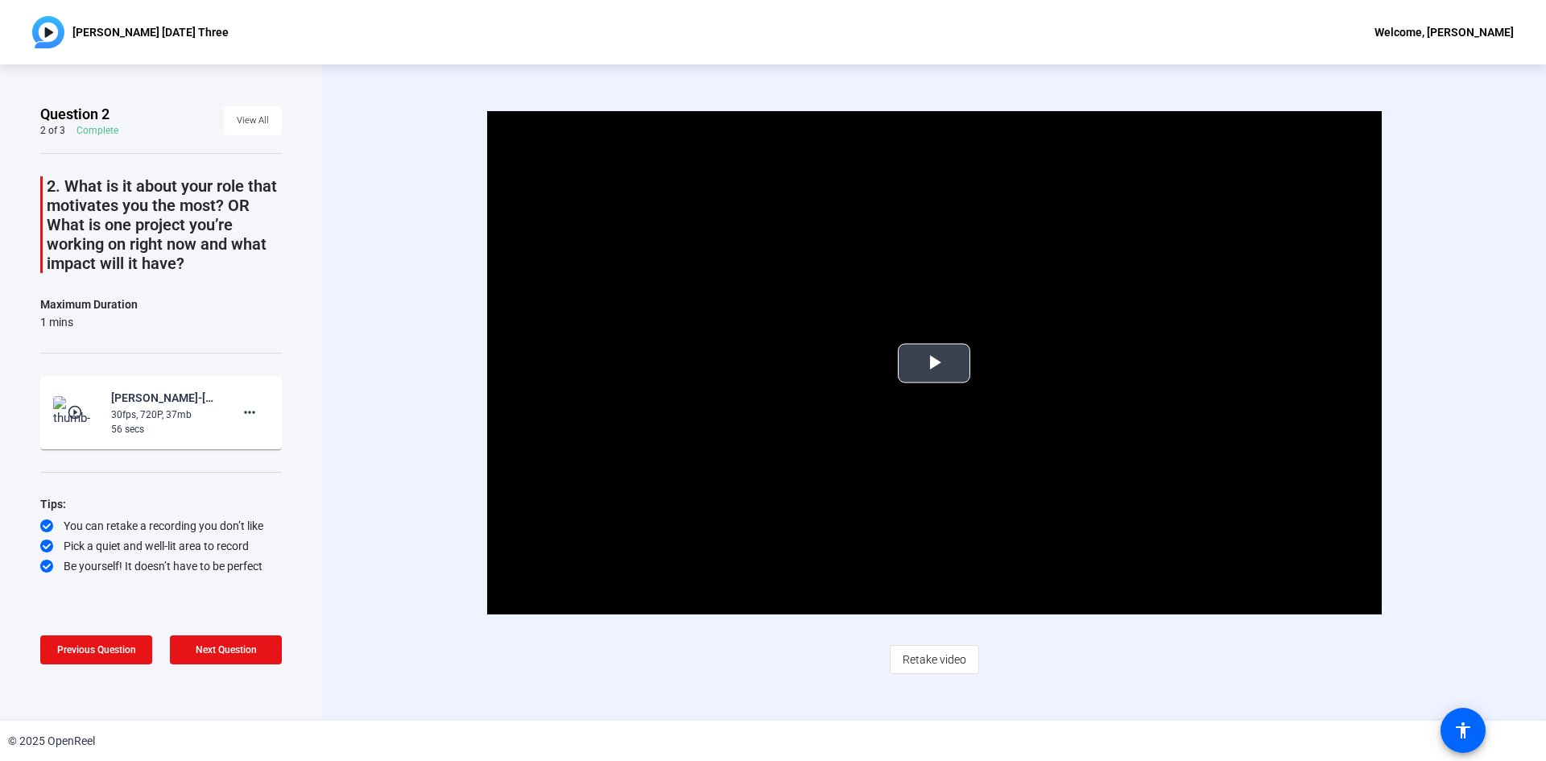
click at [934, 363] on span "Video Player" at bounding box center [934, 363] width 0 height 0
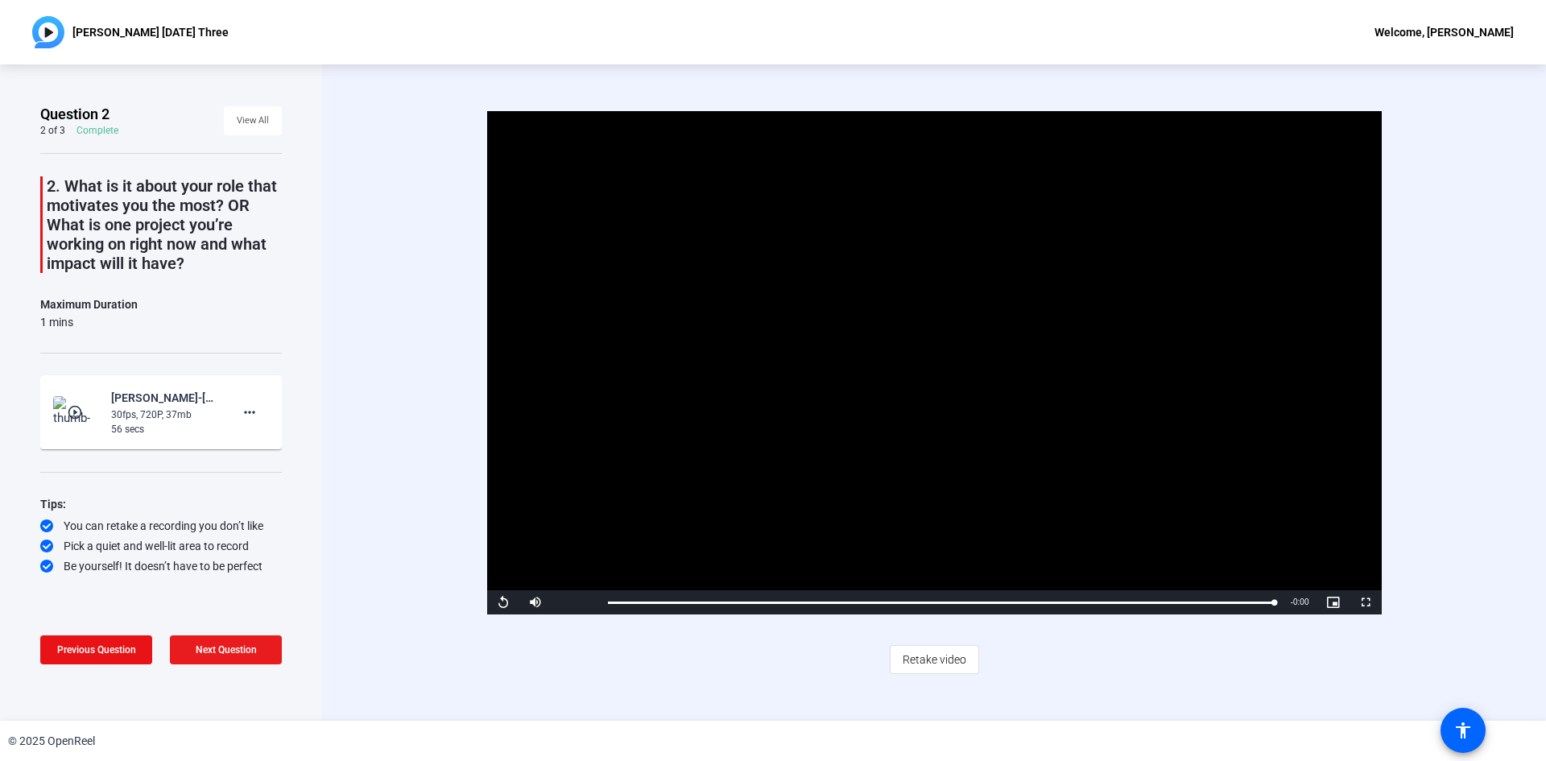
click at [253, 655] on span "Next Question" at bounding box center [226, 649] width 61 height 11
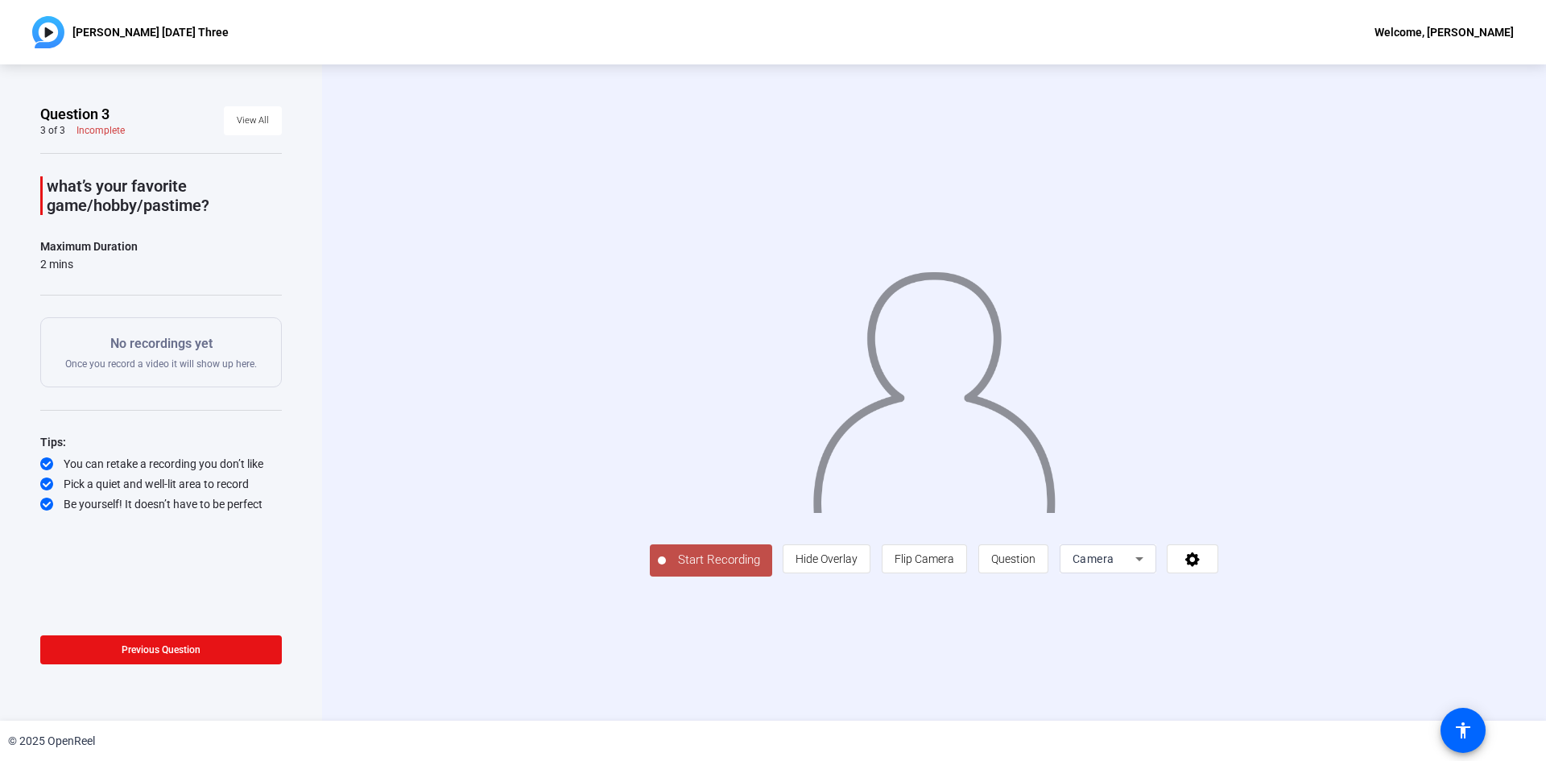
click at [666, 569] on span "Start Recording" at bounding box center [719, 560] width 106 height 19
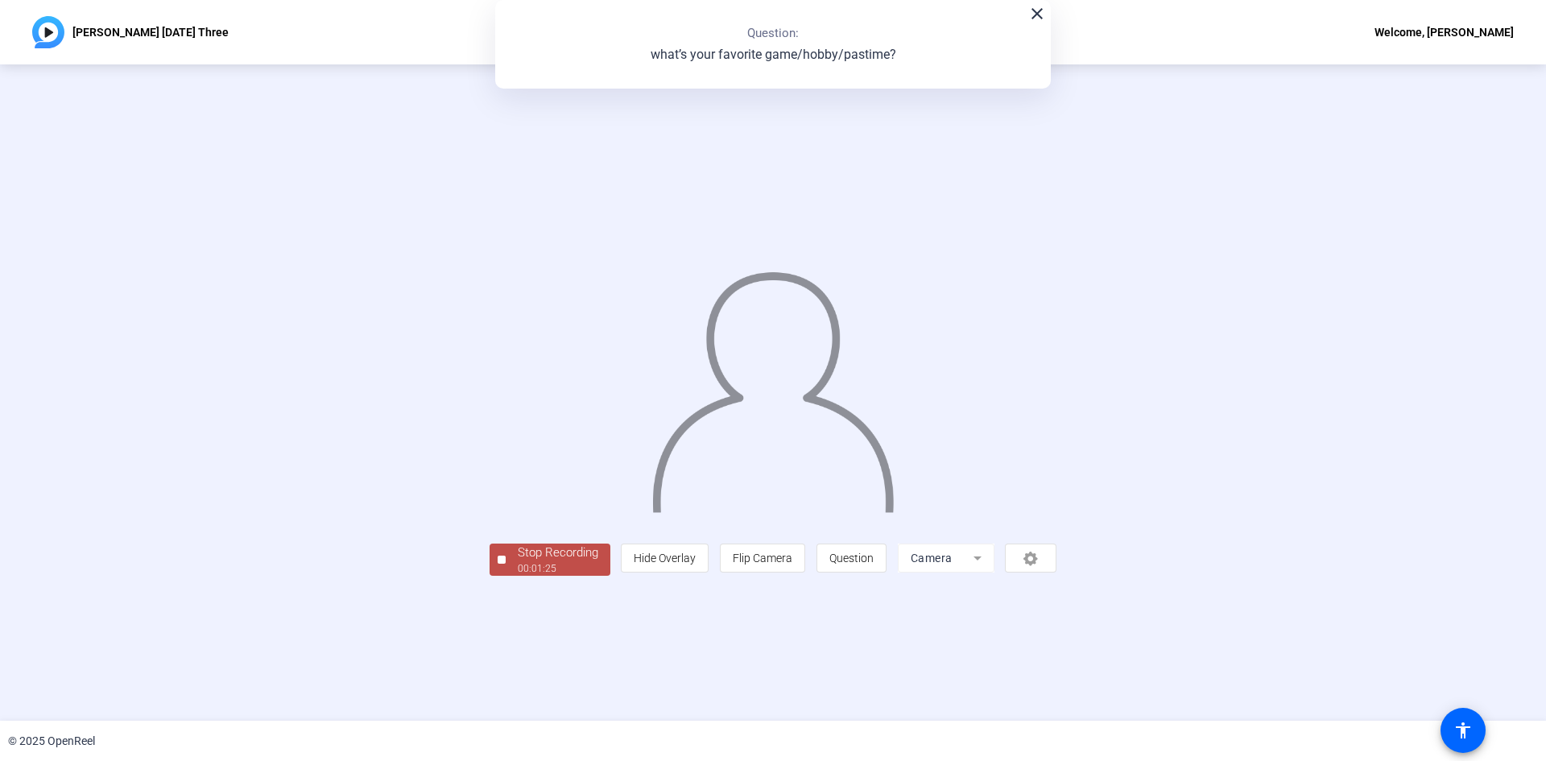
click at [518, 576] on div "00:01:25" at bounding box center [558, 568] width 81 height 14
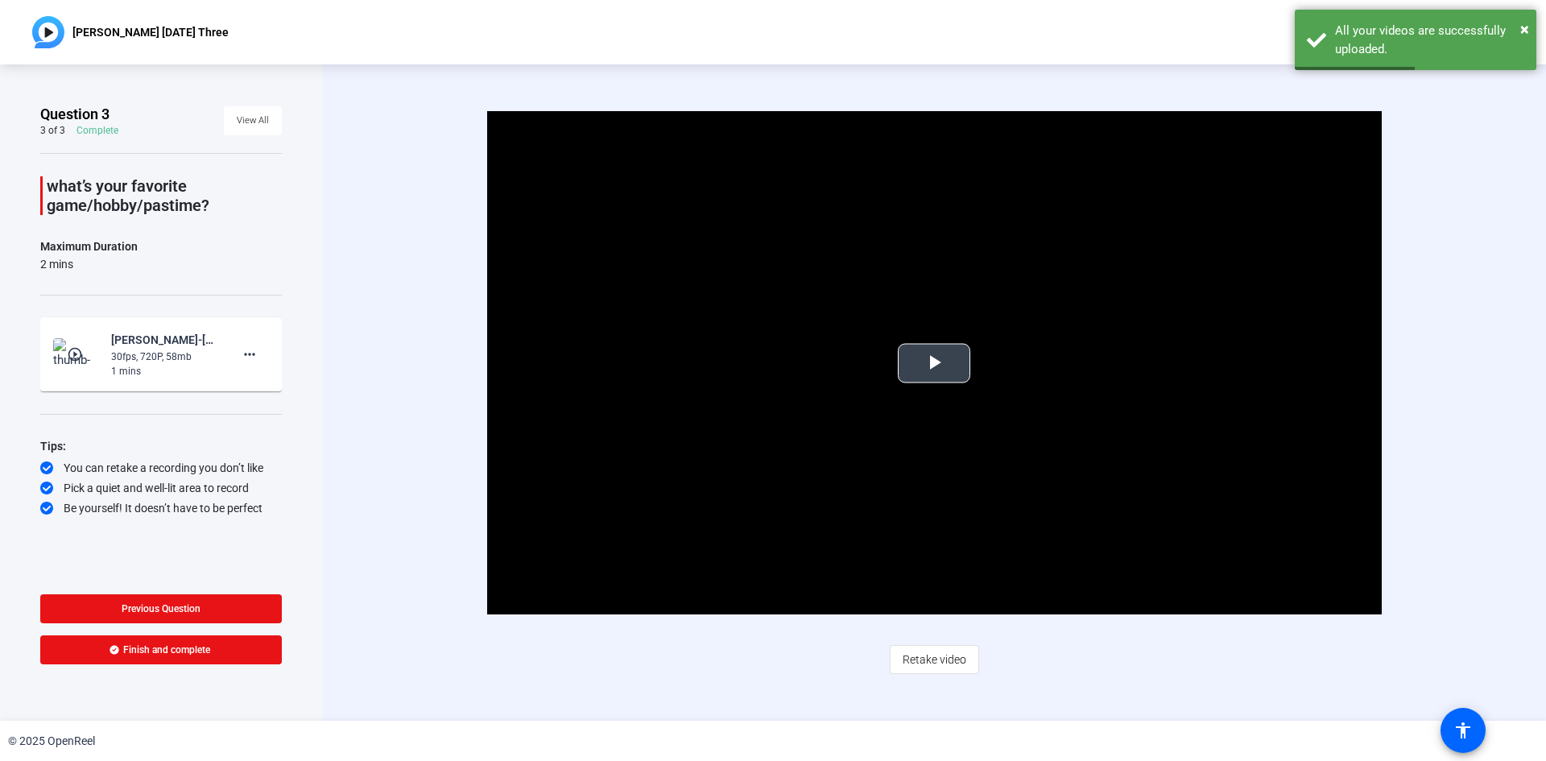
click at [934, 363] on span "Video Player" at bounding box center [934, 363] width 0 height 0
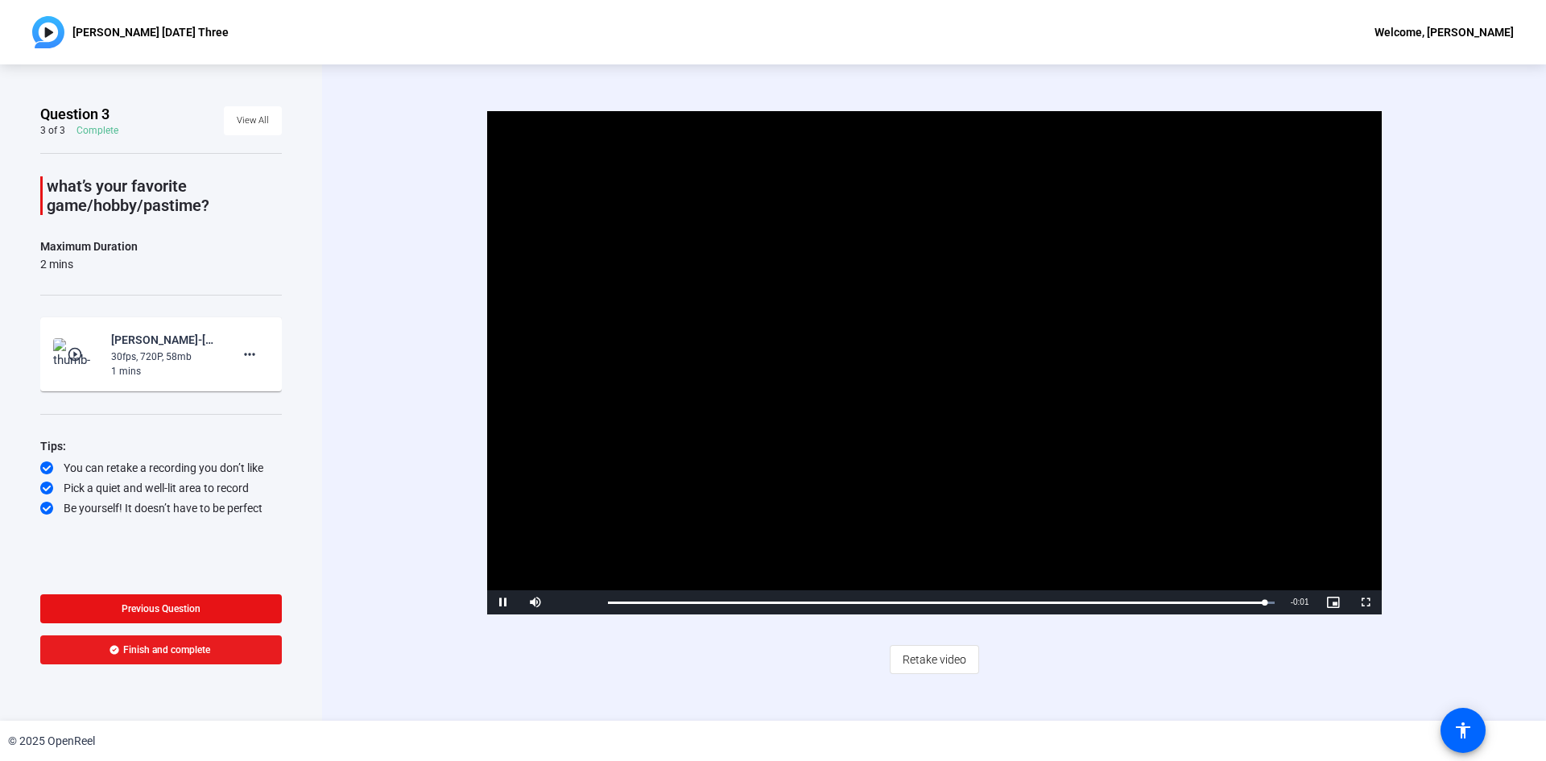
click at [178, 640] on span at bounding box center [161, 650] width 242 height 39
